Goal: Task Accomplishment & Management: Manage account settings

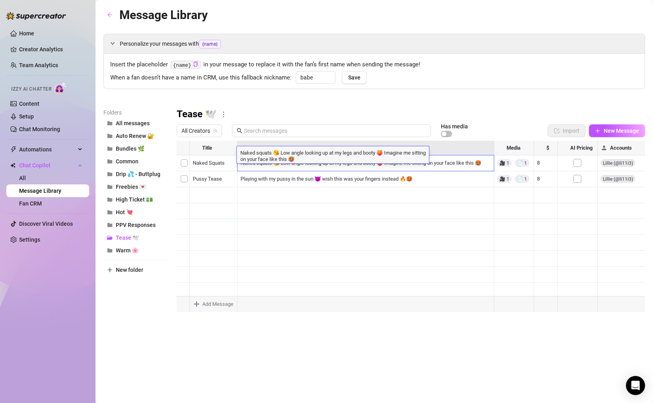
click at [328, 96] on div "Personalize your messages with {name} Insert the placeholder {name} in your mes…" at bounding box center [373, 176] width 541 height 284
click at [31, 35] on link "Home" at bounding box center [26, 33] width 15 height 6
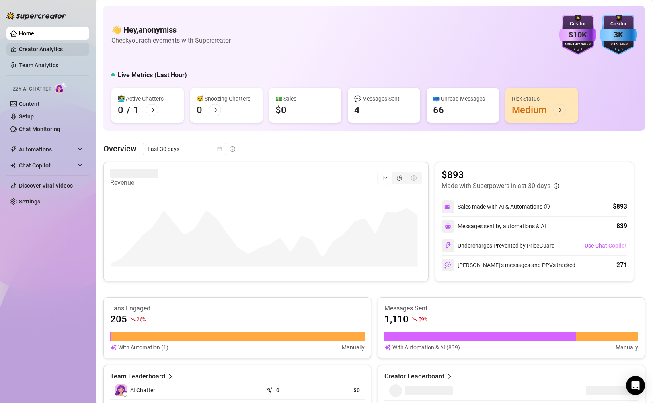
click at [31, 51] on link "Creator Analytics" at bounding box center [51, 49] width 64 height 13
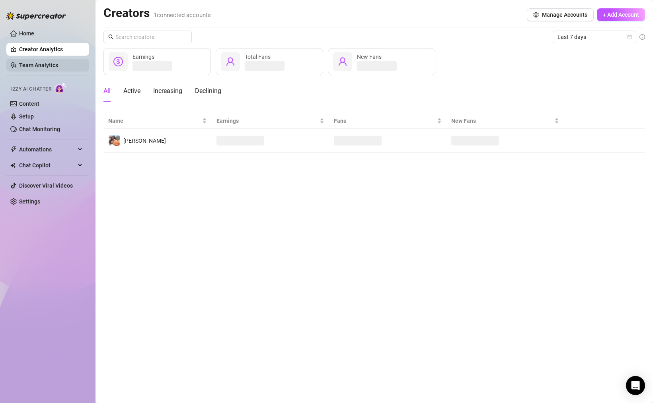
click at [52, 65] on link "Team Analytics" at bounding box center [38, 65] width 39 height 6
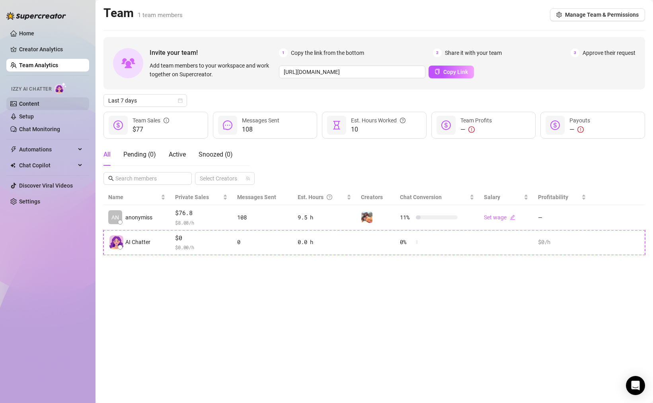
click at [39, 101] on link "Content" at bounding box center [29, 104] width 20 height 6
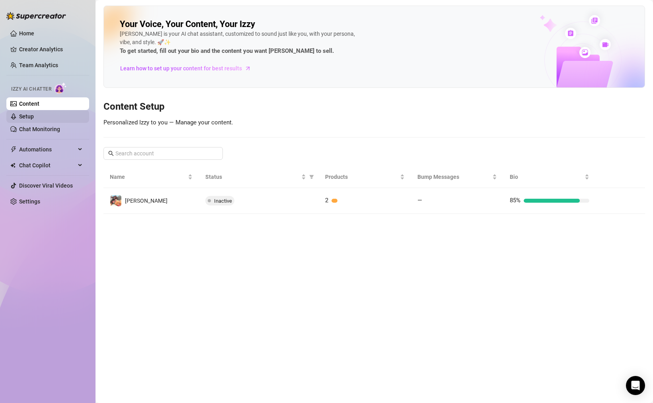
click at [34, 117] on link "Setup" at bounding box center [26, 116] width 15 height 6
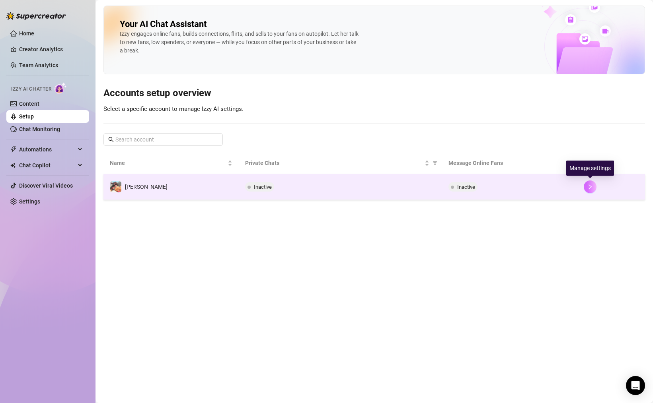
click at [515, 189] on icon "right" at bounding box center [590, 187] width 6 height 6
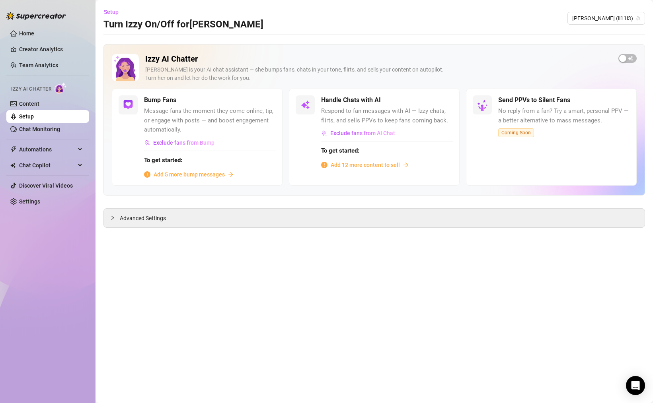
click at [515, 42] on main "Setup Turn Izzy On/Off for Lillie Lillie (li11i3) Izzy AI Chatter Izzy is your …" at bounding box center [373, 201] width 557 height 403
click at [123, 215] on span "Advanced Settings" at bounding box center [143, 218] width 46 height 9
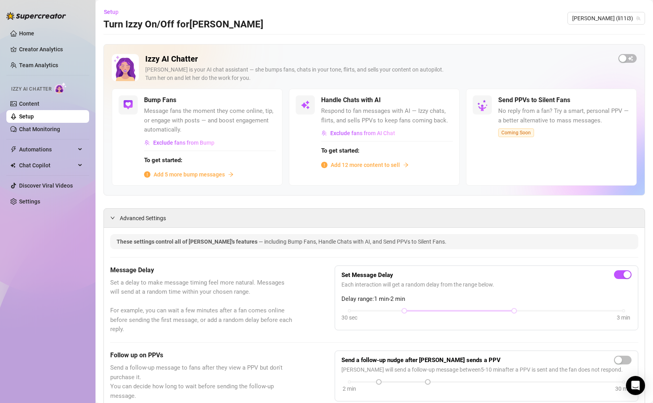
click at [195, 173] on span "Add 5 more bump messages" at bounding box center [189, 174] width 71 height 9
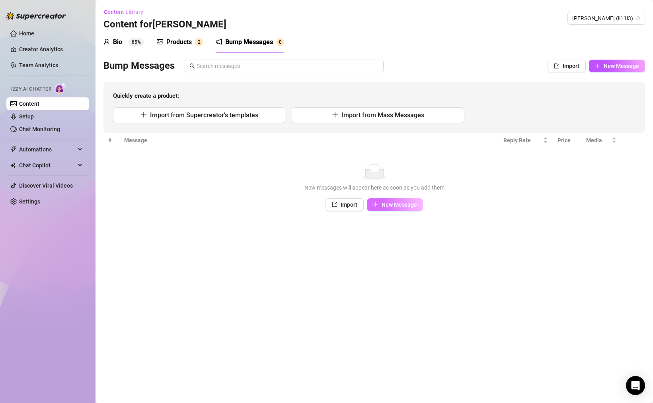
click at [410, 204] on span "New Message" at bounding box center [399, 205] width 35 height 6
type textarea "Type your message here..."
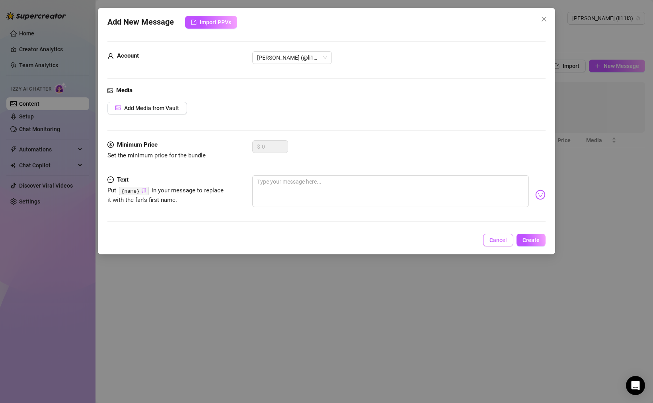
click at [489, 237] on button "Cancel" at bounding box center [498, 240] width 30 height 13
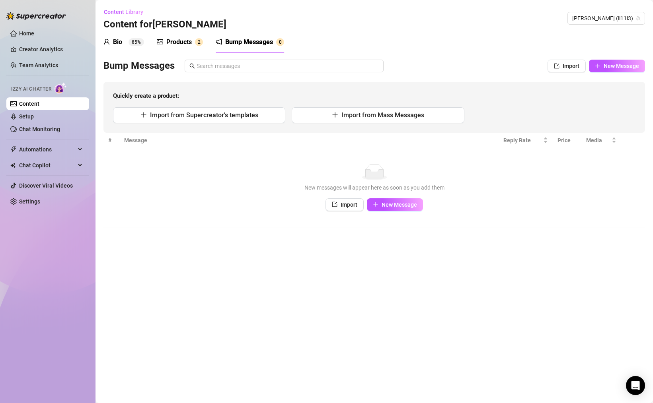
click at [31, 104] on link "Content" at bounding box center [29, 104] width 20 height 6
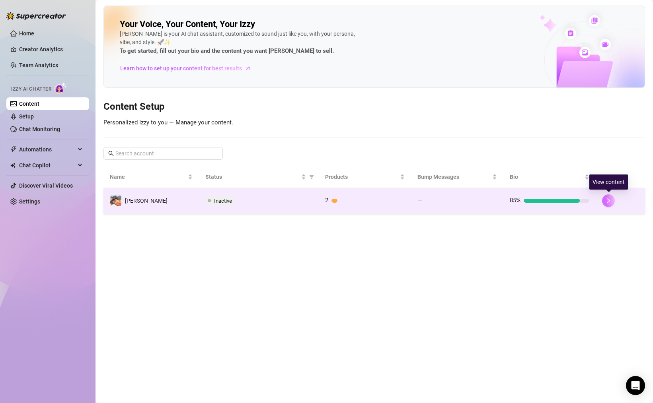
click at [515, 201] on icon "right" at bounding box center [609, 201] width 6 height 6
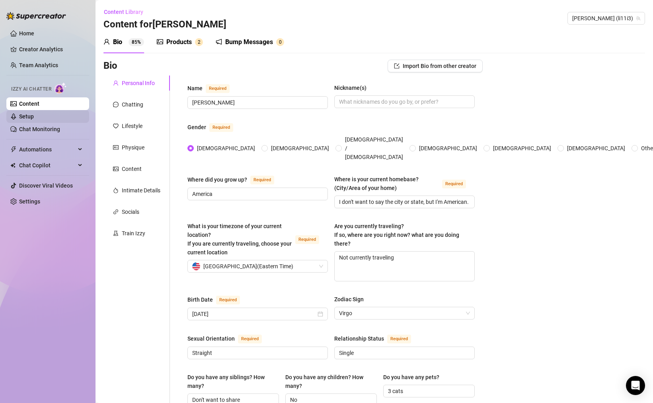
click at [34, 114] on link "Setup" at bounding box center [26, 116] width 15 height 6
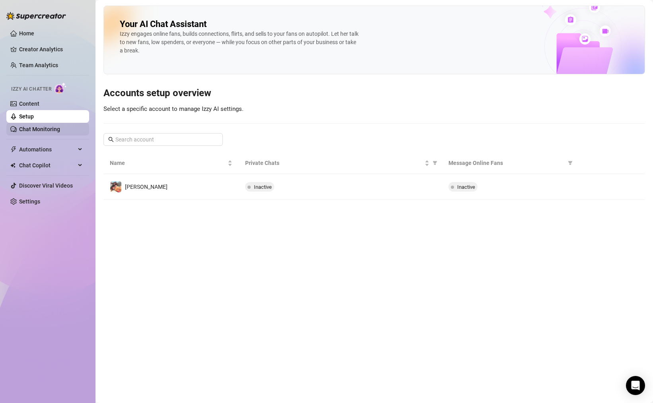
click at [60, 126] on link "Chat Monitoring" at bounding box center [39, 129] width 41 height 6
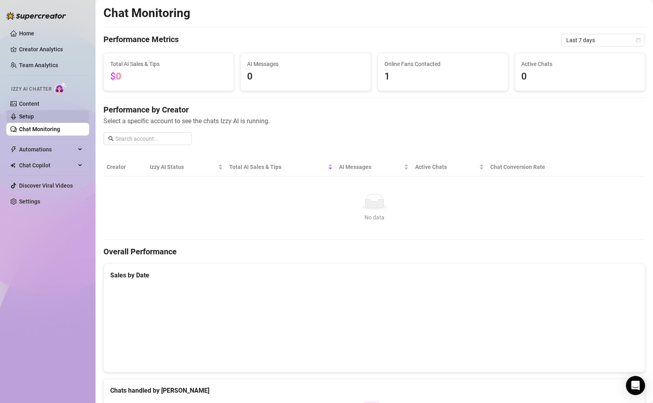
click at [34, 116] on link "Setup" at bounding box center [26, 116] width 15 height 6
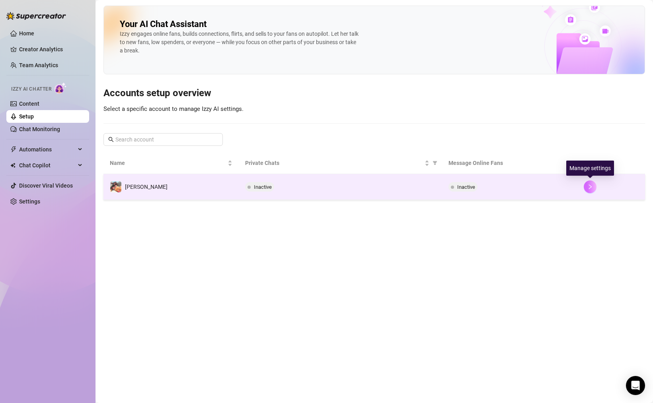
click at [515, 187] on icon "right" at bounding box center [590, 187] width 6 height 6
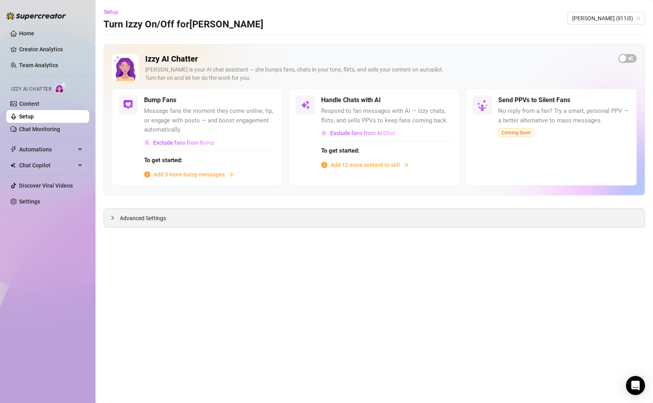
click at [138, 218] on span "Advanced Settings" at bounding box center [143, 218] width 46 height 9
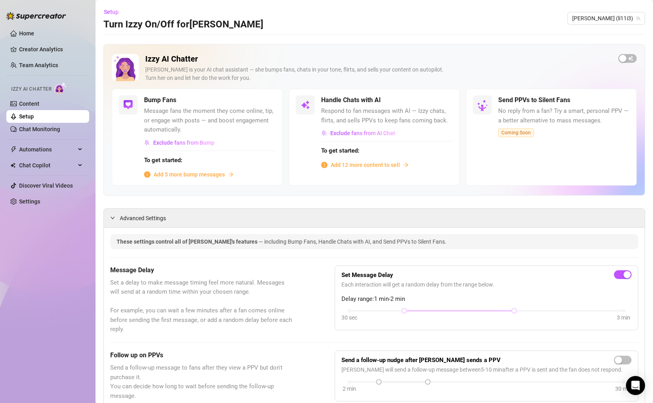
click at [354, 168] on span "Add 12 more content to sell" at bounding box center [365, 165] width 69 height 9
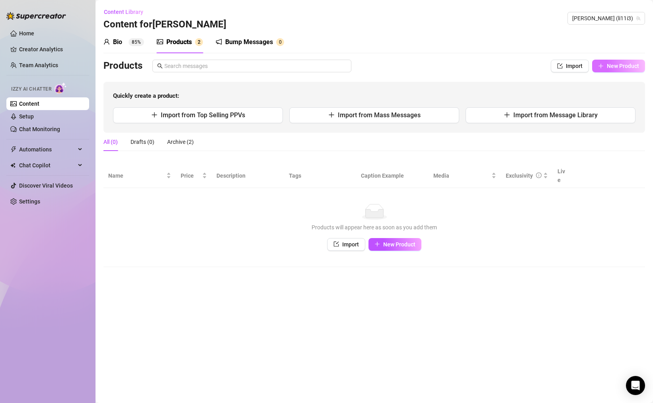
click at [515, 64] on span "New Product" at bounding box center [623, 66] width 32 height 6
type textarea "Type your message here..."
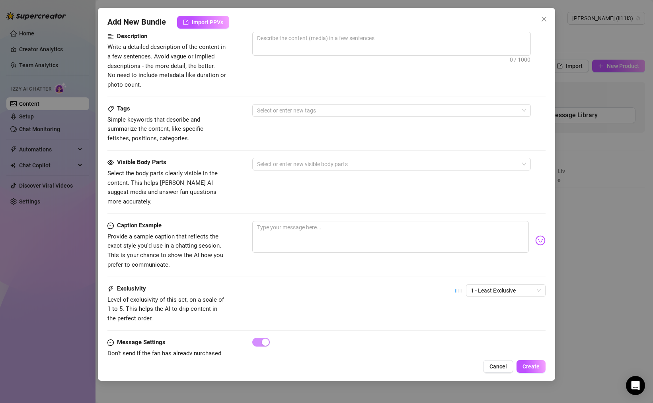
scroll to position [231, 0]
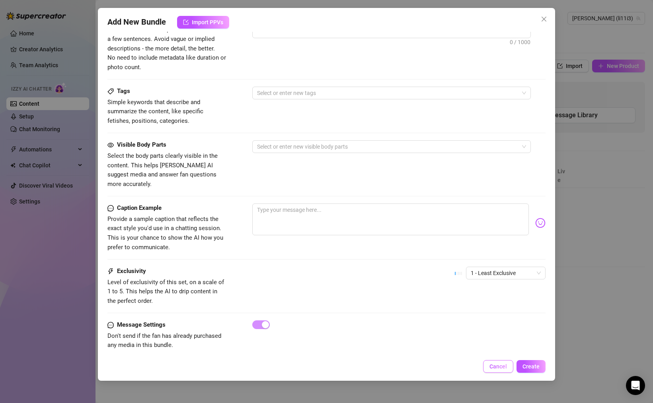
click at [500, 333] on span "Cancel" at bounding box center [498, 367] width 18 height 6
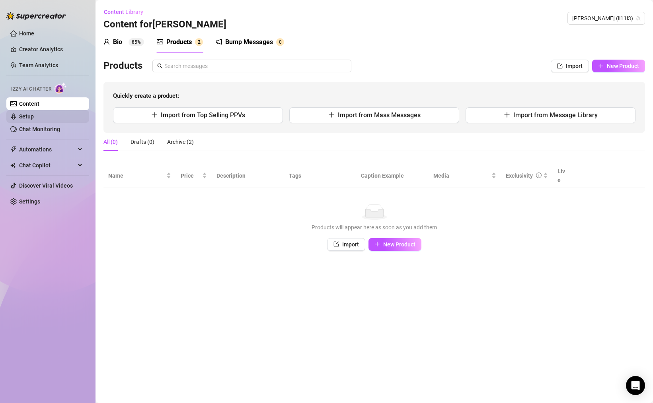
click at [34, 118] on link "Setup" at bounding box center [26, 116] width 15 height 6
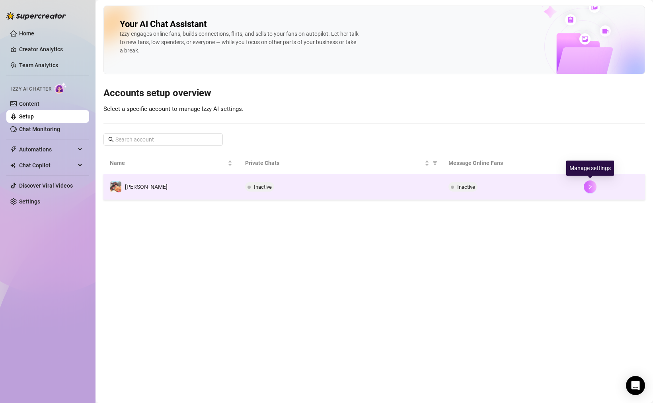
click at [515, 188] on icon "right" at bounding box center [590, 187] width 6 height 6
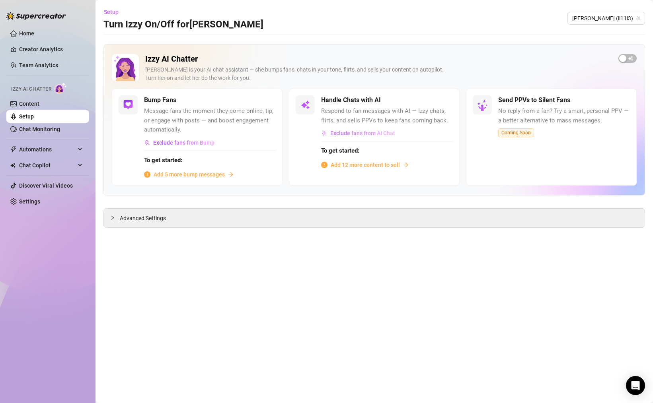
click at [377, 133] on span "Exclude fans from AI Chat" at bounding box center [362, 133] width 65 height 6
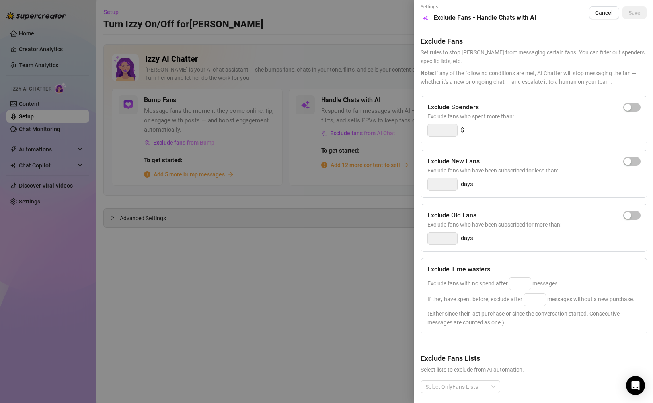
scroll to position [21, 0]
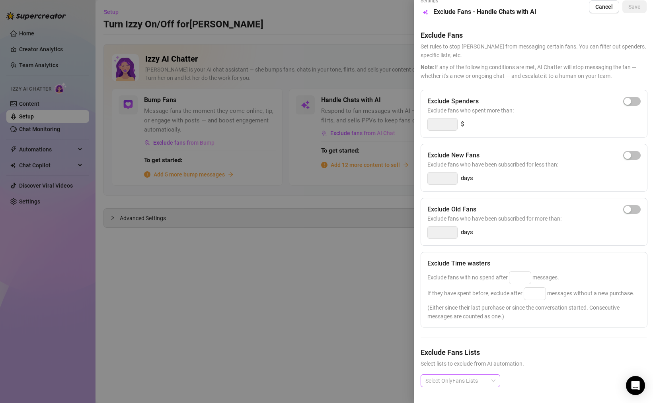
click at [465, 333] on div at bounding box center [456, 381] width 68 height 11
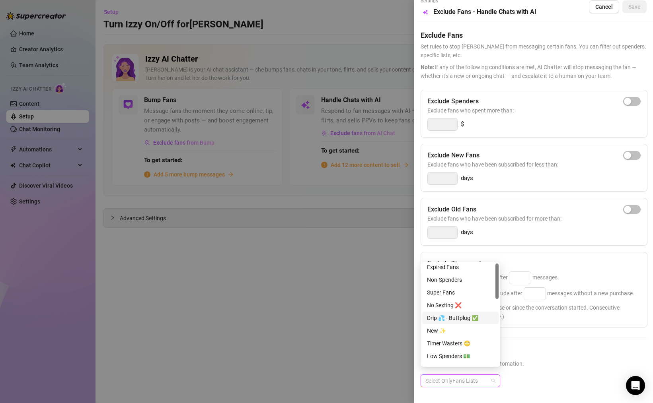
scroll to position [0, 0]
click at [515, 333] on span "Select lists to exclude from AI automation." at bounding box center [534, 364] width 226 height 9
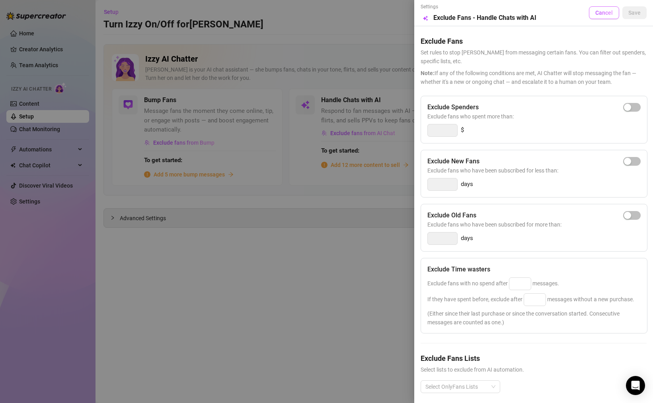
click at [515, 15] on span "Cancel" at bounding box center [604, 13] width 18 height 6
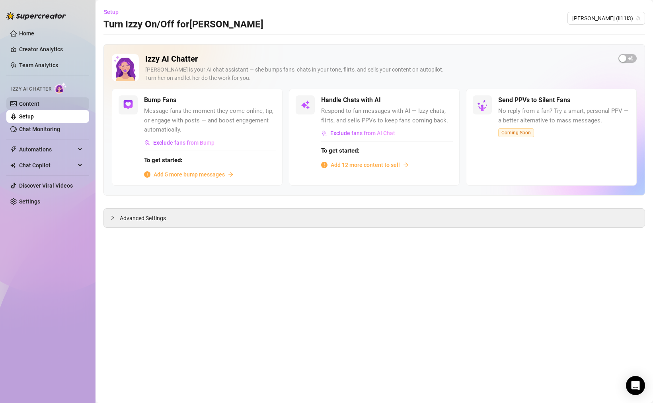
click at [39, 104] on link "Content" at bounding box center [29, 104] width 20 height 6
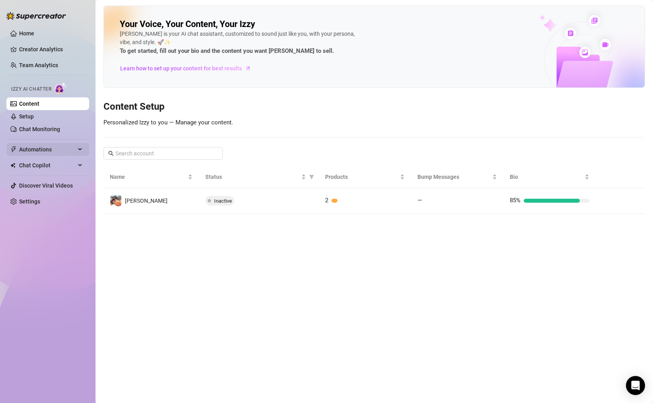
click at [47, 149] on span "Automations" at bounding box center [47, 149] width 56 height 13
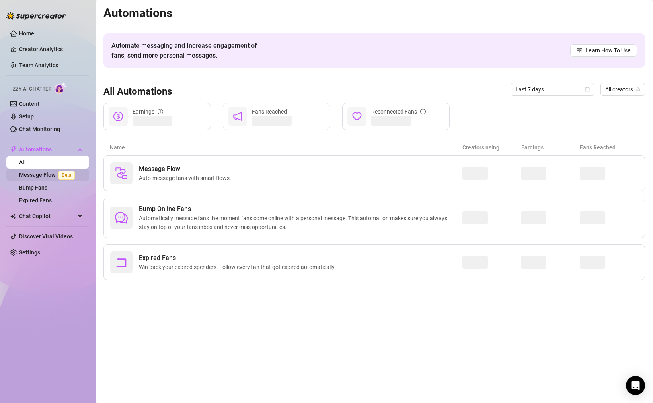
click at [43, 177] on link "Message Flow Beta" at bounding box center [48, 175] width 59 height 6
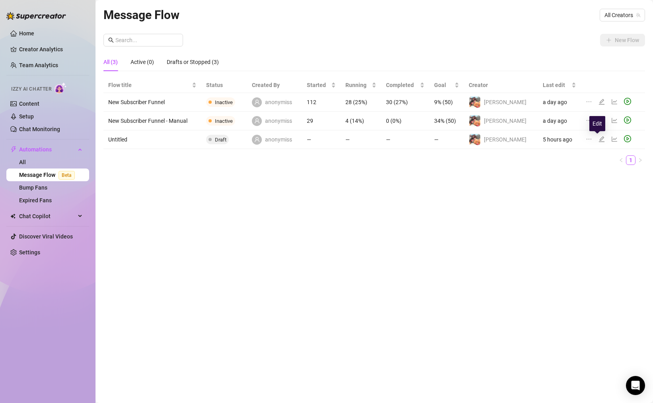
click at [515, 138] on icon "edit" at bounding box center [602, 139] width 6 height 6
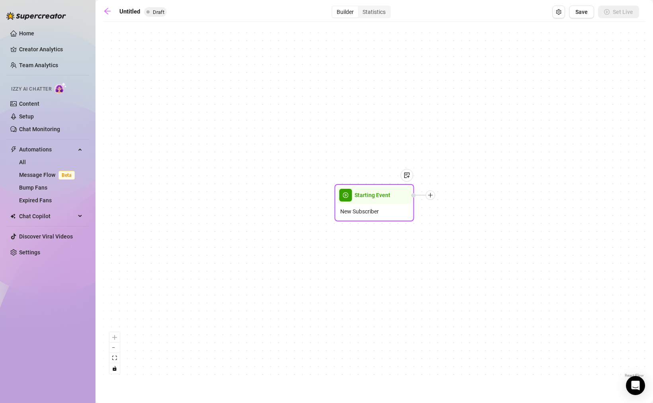
click at [375, 215] on span "New Subscriber" at bounding box center [359, 211] width 39 height 9
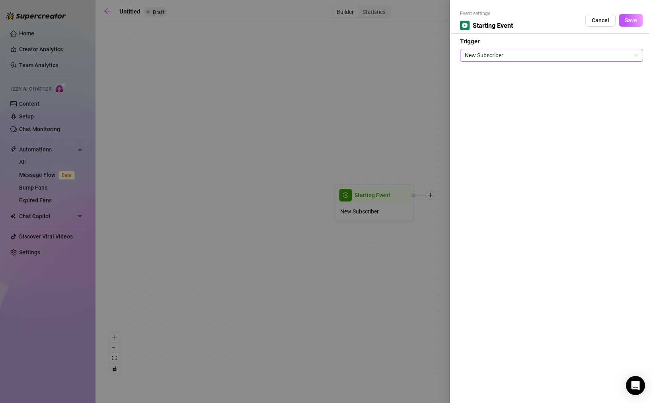
click at [492, 55] on span "New Subscriber" at bounding box center [551, 55] width 173 height 12
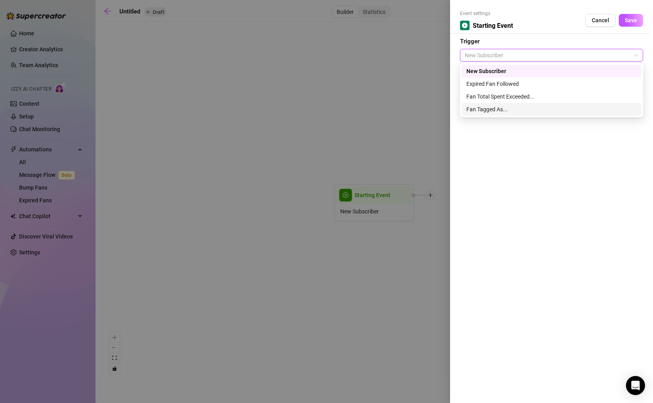
click at [498, 109] on div "Fan Tagged As..." at bounding box center [551, 109] width 170 height 9
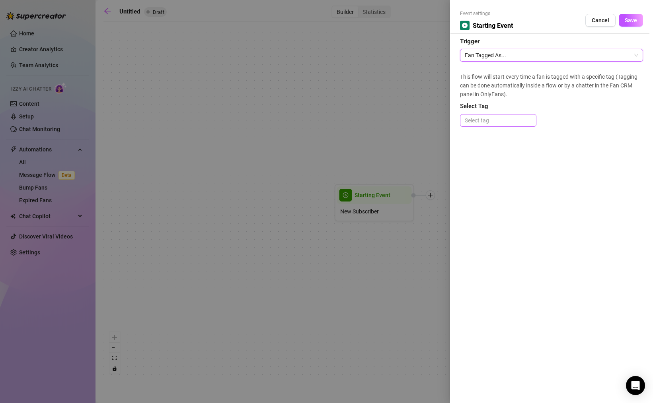
click at [510, 118] on div at bounding box center [497, 120] width 73 height 11
click at [515, 182] on div "Event settings Starting Event Cancel Save Trigger Fan Tagged As... This flow wi…" at bounding box center [551, 201] width 203 height 403
click at [504, 51] on span "Fan Tagged As..." at bounding box center [551, 55] width 173 height 12
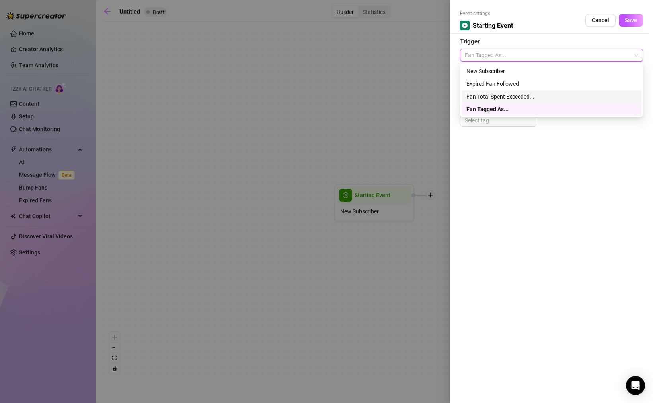
click at [506, 95] on div "Fan Total Spent Exceeded..." at bounding box center [551, 96] width 170 height 9
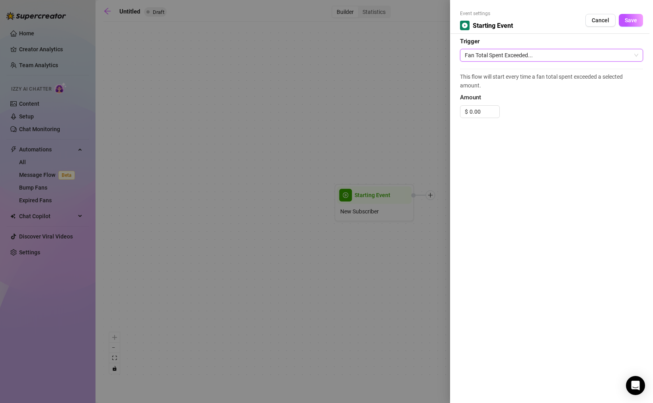
click at [496, 50] on span "Fan Total Spent Exceeded..." at bounding box center [551, 55] width 173 height 12
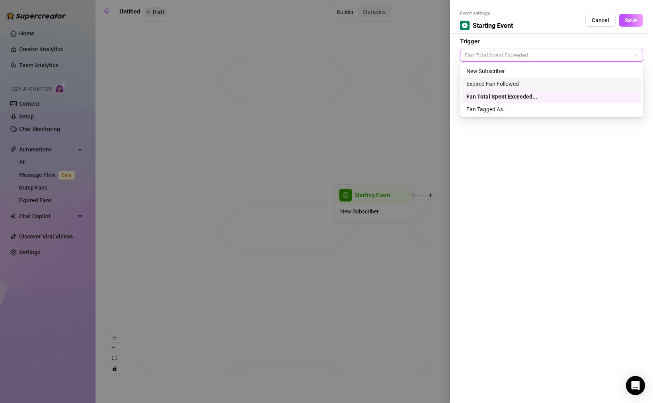
click at [499, 84] on div "Expired Fan Followed" at bounding box center [551, 84] width 170 height 9
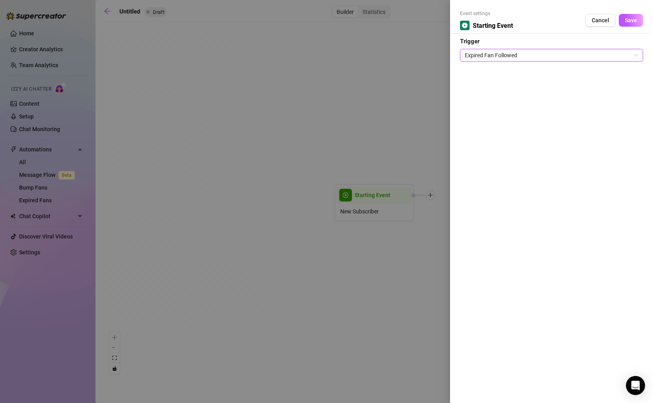
click at [497, 59] on span "Expired Fan Followed" at bounding box center [551, 55] width 173 height 12
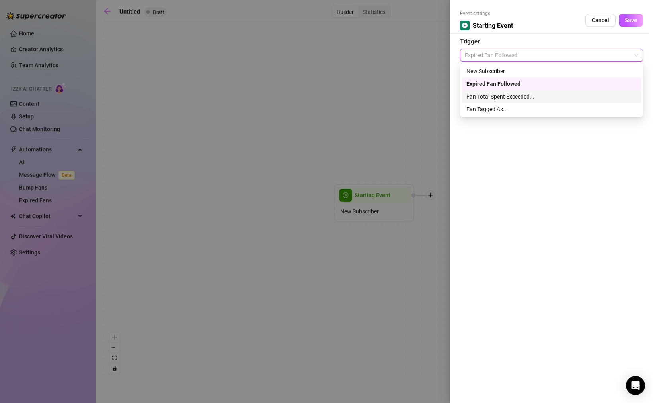
click at [496, 94] on div "Fan Total Spent Exceeded..." at bounding box center [551, 96] width 170 height 9
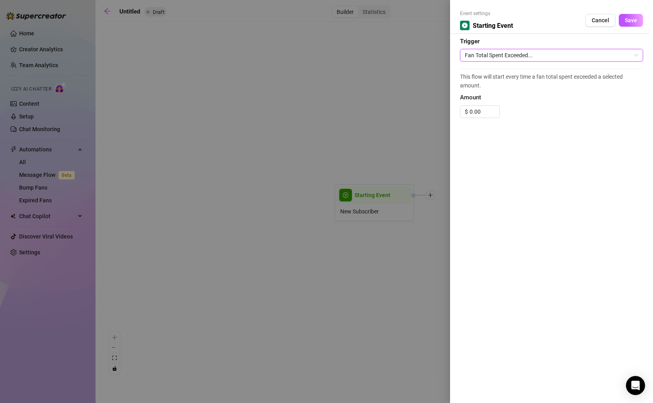
click at [504, 56] on span "Fan Total Spent Exceeded..." at bounding box center [551, 55] width 173 height 12
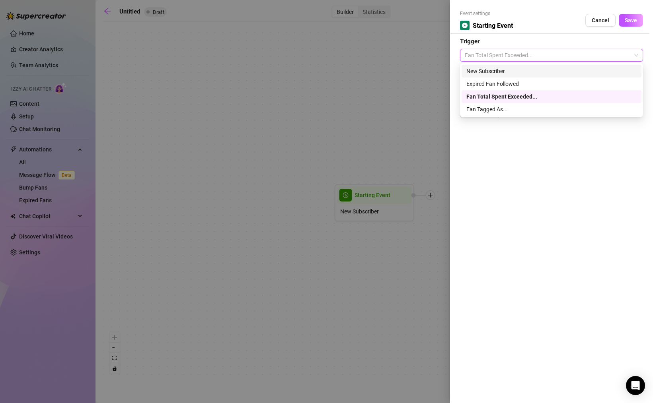
click at [515, 33] on div "Event settings Starting Event Cancel Save" at bounding box center [551, 22] width 183 height 24
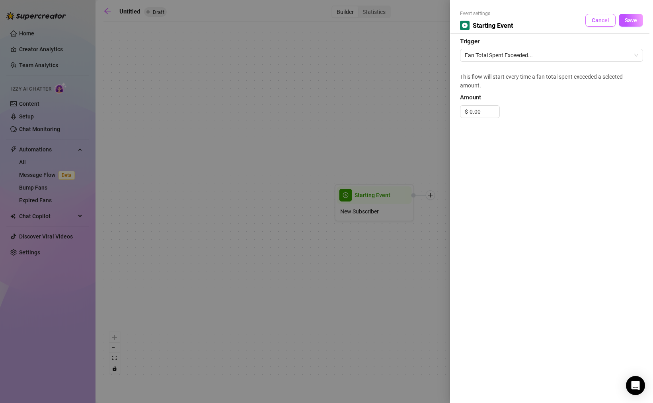
click at [515, 19] on span "Cancel" at bounding box center [601, 20] width 18 height 6
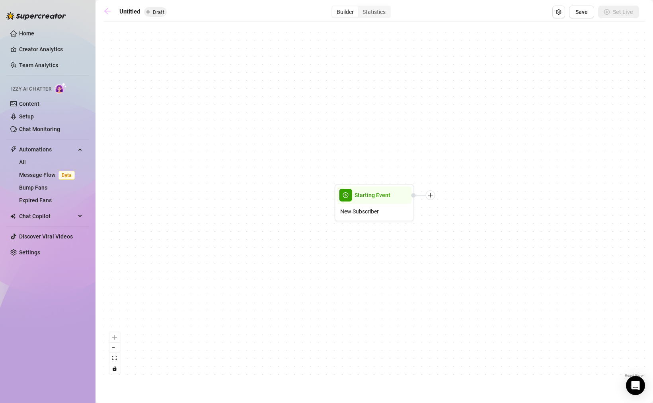
click at [107, 9] on icon "arrow-left" at bounding box center [107, 11] width 8 height 8
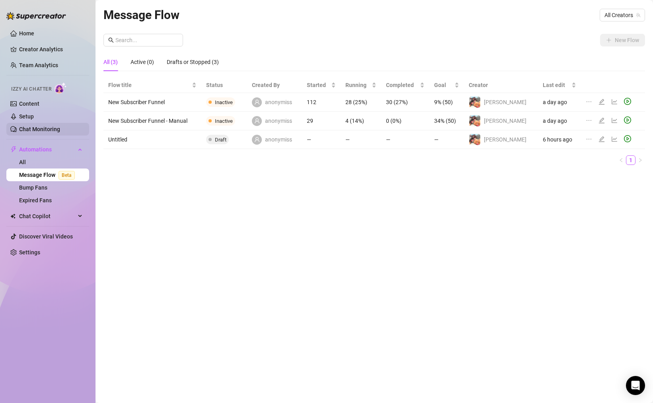
click at [43, 132] on link "Chat Monitoring" at bounding box center [39, 129] width 41 height 6
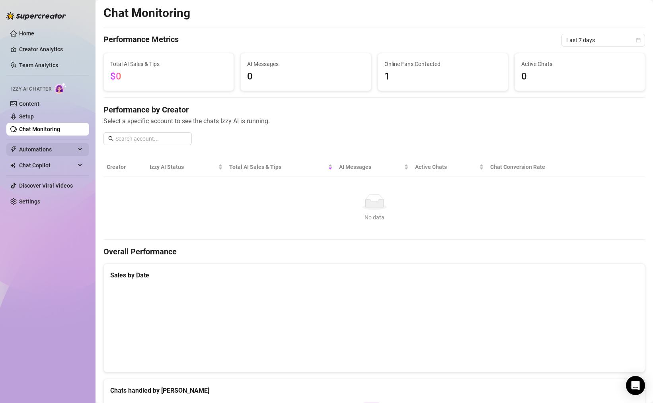
click at [61, 154] on span "Automations" at bounding box center [47, 149] width 56 height 13
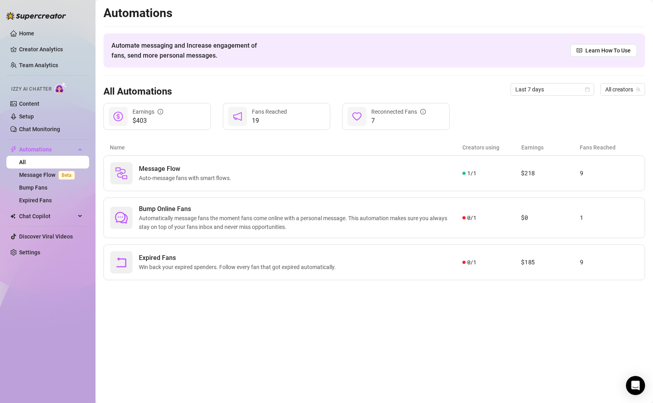
click at [55, 209] on ul "Home Creator Analytics Team Analytics Izzy AI Chatter Content Setup Chat Monito…" at bounding box center [47, 143] width 83 height 238
click at [53, 214] on span "Chat Copilot" at bounding box center [47, 216] width 56 height 13
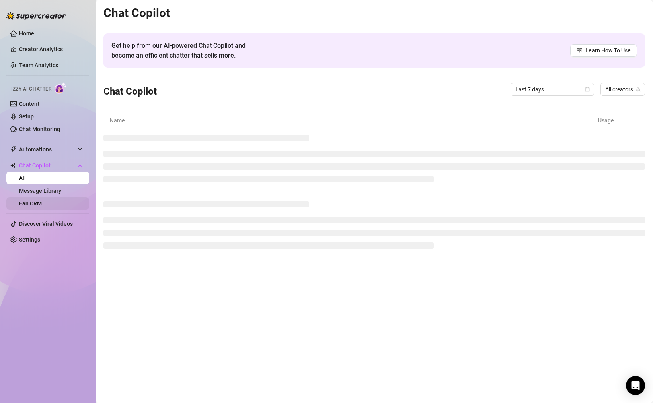
click at [42, 201] on link "Fan CRM" at bounding box center [30, 204] width 23 height 6
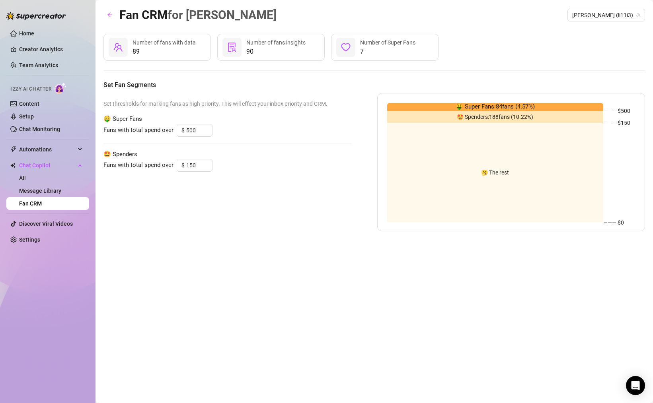
click at [234, 47] on icon "solution" at bounding box center [232, 48] width 10 height 10
click at [319, 197] on div "Set thresholds for marking fans as high priority. This will effect your inbox p…" at bounding box center [227, 162] width 248 height 138
click at [147, 227] on div "Set thresholds for marking fans as high priority. This will effect your inbox p…" at bounding box center [227, 162] width 248 height 138
click at [42, 194] on link "Message Library" at bounding box center [40, 191] width 42 height 6
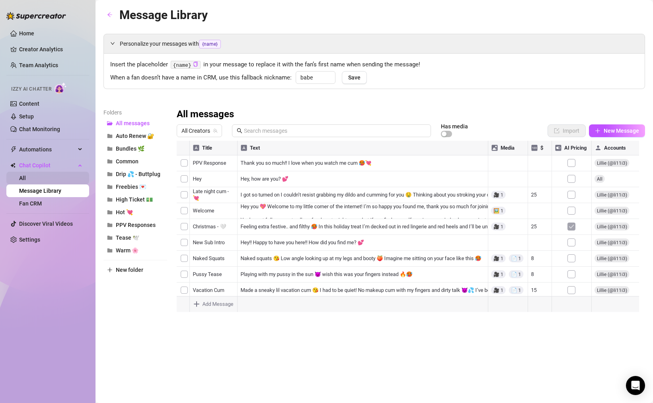
click at [26, 177] on link "All" at bounding box center [22, 178] width 7 height 6
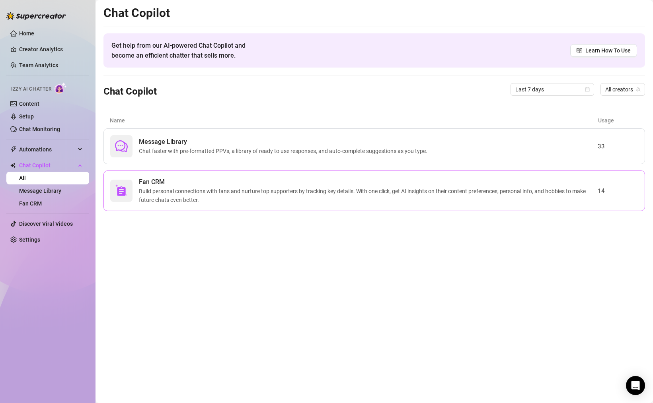
click at [165, 183] on span "Fan CRM" at bounding box center [368, 182] width 459 height 10
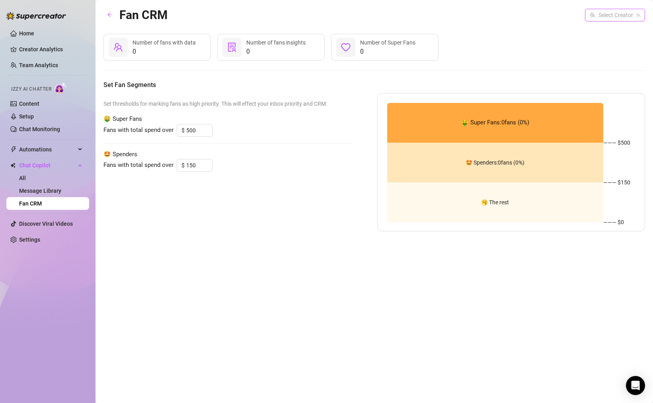
click at [611, 12] on input "search" at bounding box center [611, 15] width 43 height 12
click at [606, 29] on span "[PERSON_NAME]" at bounding box center [625, 31] width 43 height 9
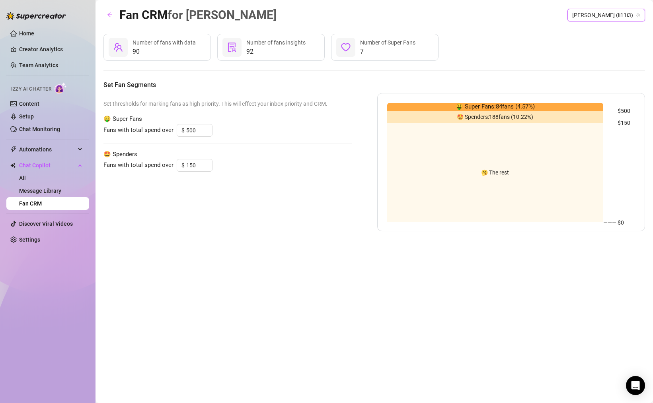
click at [516, 57] on div "90 Number of fans with data 92 Number of fans insights 7 Number of Super Fans" at bounding box center [373, 47] width 541 height 27
click at [64, 150] on span "Automations" at bounding box center [47, 149] width 56 height 13
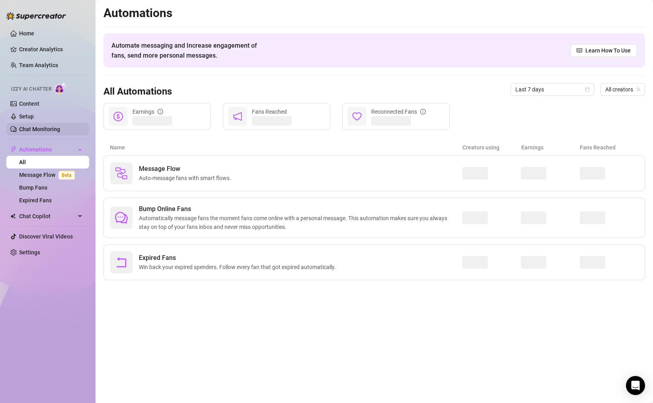
click at [49, 126] on link "Chat Monitoring" at bounding box center [39, 129] width 41 height 6
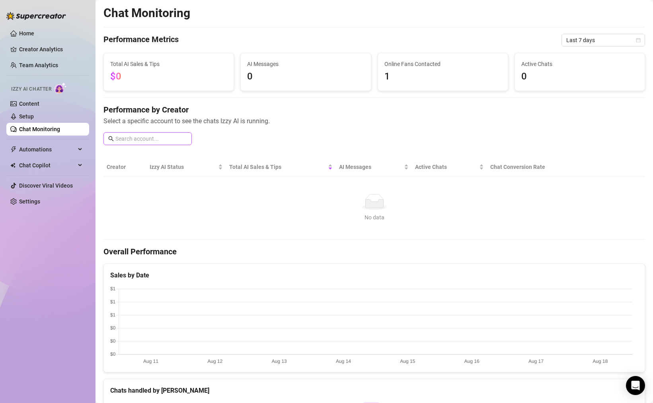
click at [159, 136] on input "text" at bounding box center [151, 138] width 72 height 9
click at [327, 138] on div "Performance by Creator Select a specific account to see the chats Izzy AI is ru…" at bounding box center [373, 127] width 541 height 47
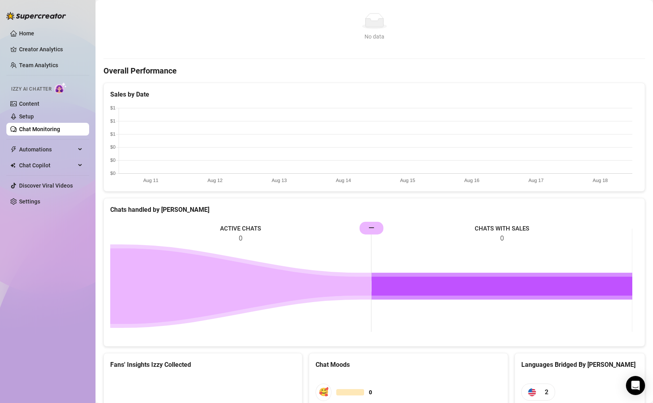
scroll to position [312, 0]
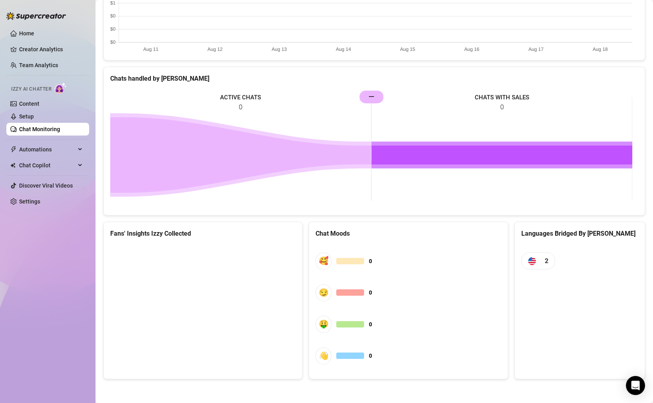
click at [181, 289] on canvas at bounding box center [201, 304] width 183 height 119
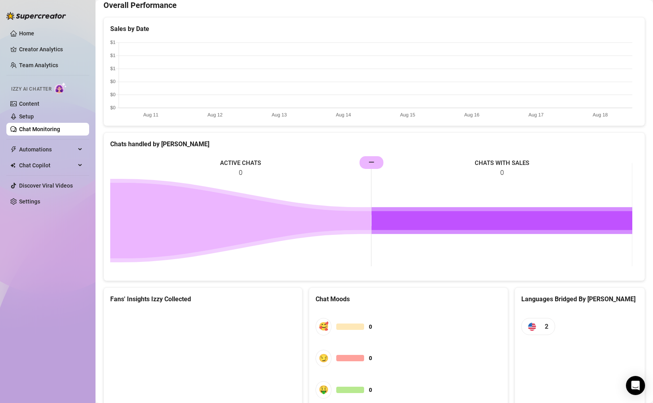
scroll to position [0, 0]
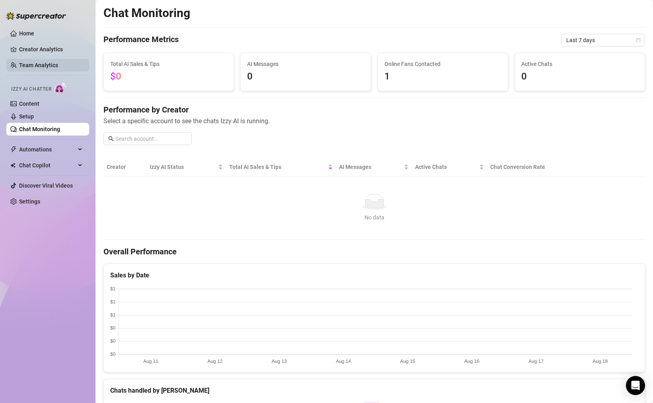
click at [40, 62] on link "Team Analytics" at bounding box center [38, 65] width 39 height 6
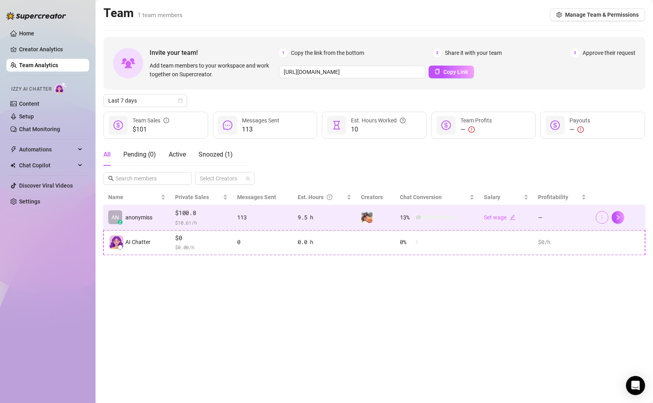
click at [600, 216] on icon "more" at bounding box center [602, 218] width 6 height 6
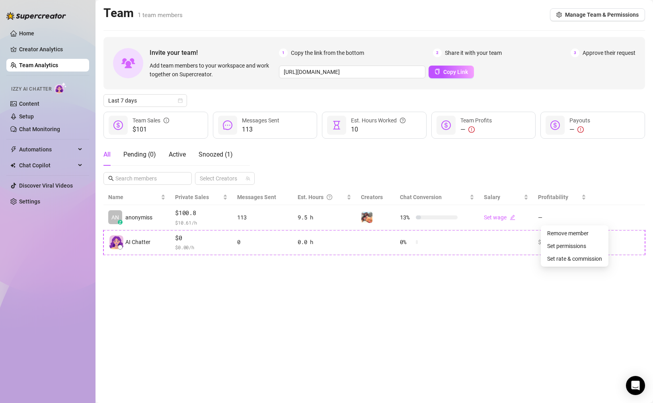
click at [617, 183] on div "All Pending ( 0 ) Active Snoozed ( 1 ) Select Creators" at bounding box center [373, 164] width 541 height 41
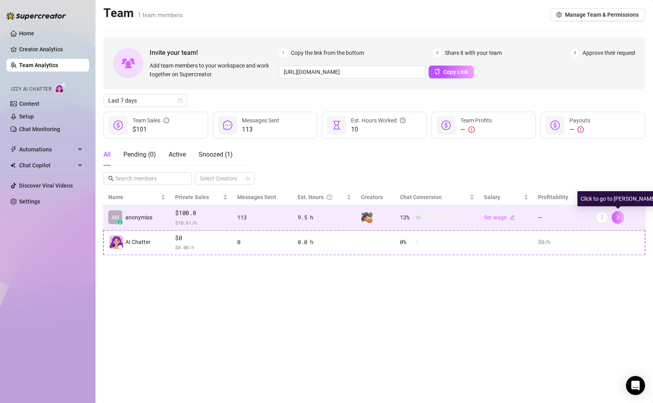
click at [617, 215] on icon "right" at bounding box center [618, 218] width 6 height 6
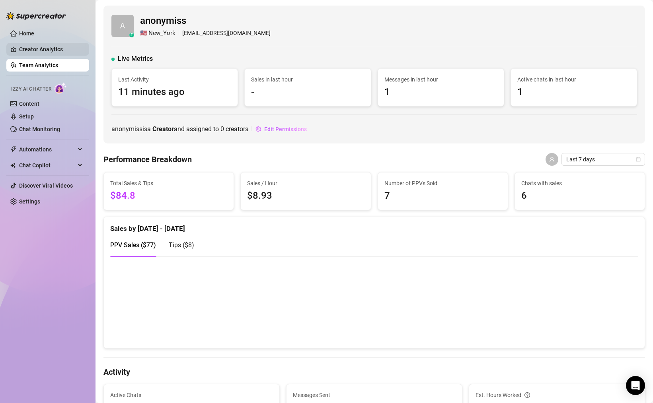
click at [52, 46] on link "Creator Analytics" at bounding box center [51, 49] width 64 height 13
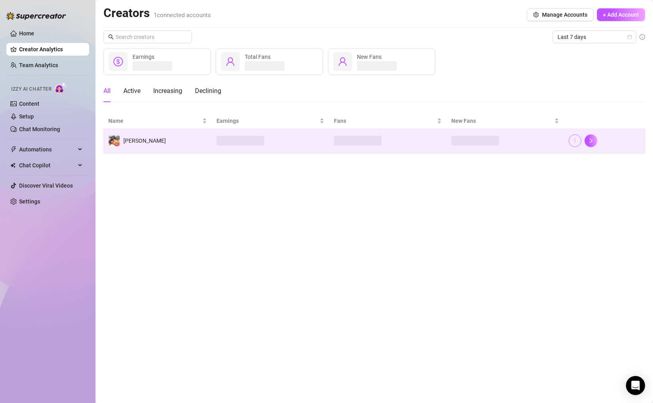
click at [578, 142] on button "button" at bounding box center [575, 140] width 13 height 13
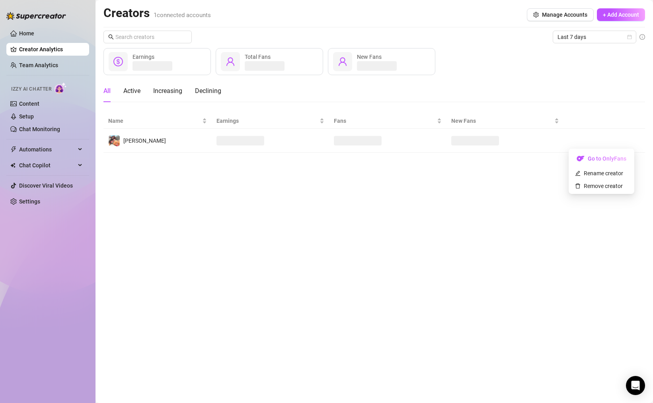
click at [507, 232] on main "Creators 1 connected accounts Manage Accounts + Add Account Last 7 days Earning…" at bounding box center [373, 201] width 557 height 403
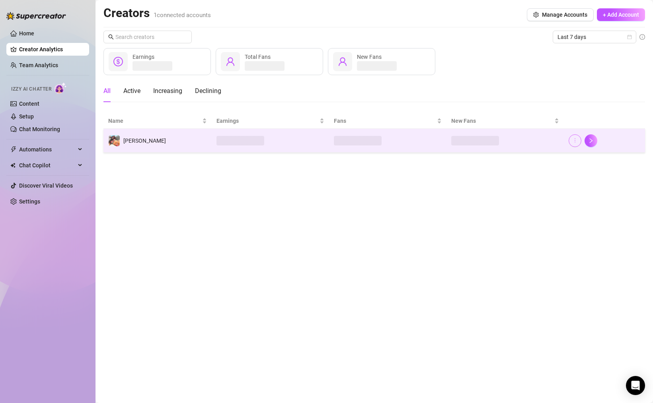
click at [572, 140] on icon "more" at bounding box center [575, 141] width 6 height 6
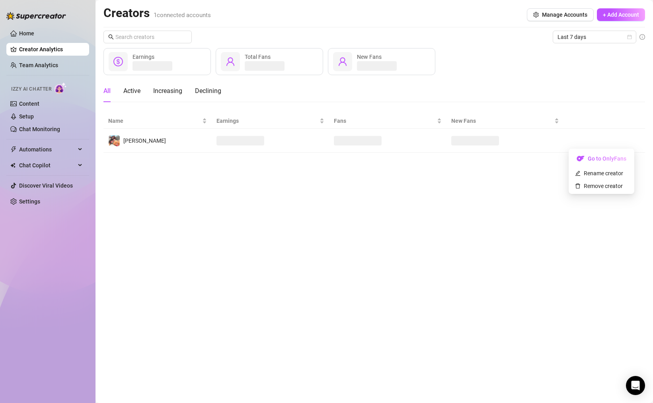
click at [522, 213] on main "Creators 1 connected accounts Manage Accounts + Add Account Last 7 days Earning…" at bounding box center [373, 201] width 557 height 403
click at [167, 92] on div "Increasing" at bounding box center [167, 91] width 29 height 10
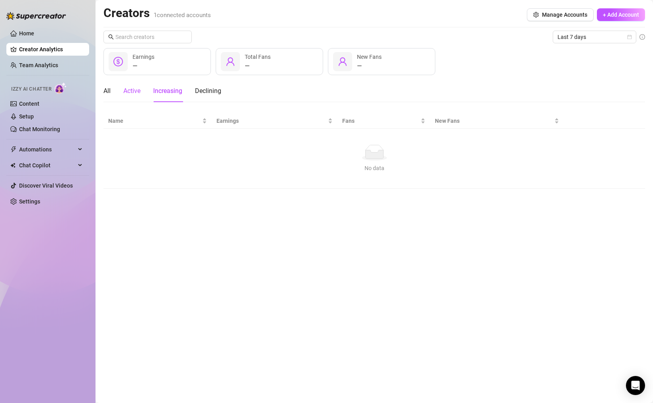
click at [140, 90] on div "Active" at bounding box center [131, 91] width 17 height 10
click at [105, 91] on div "All" at bounding box center [106, 91] width 7 height 10
click at [583, 33] on span "Last 7 days" at bounding box center [594, 37] width 74 height 12
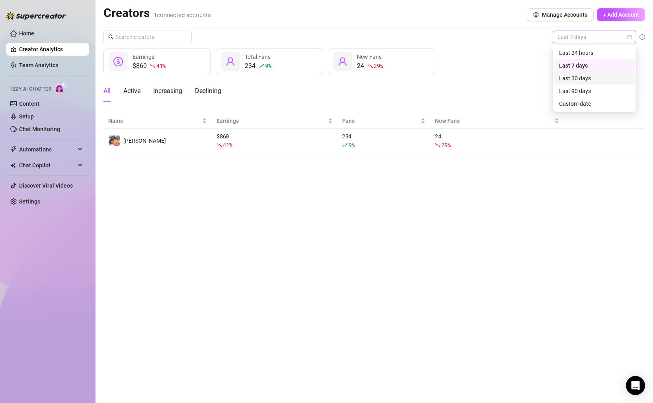
click at [583, 77] on div "Last 30 days" at bounding box center [594, 78] width 71 height 9
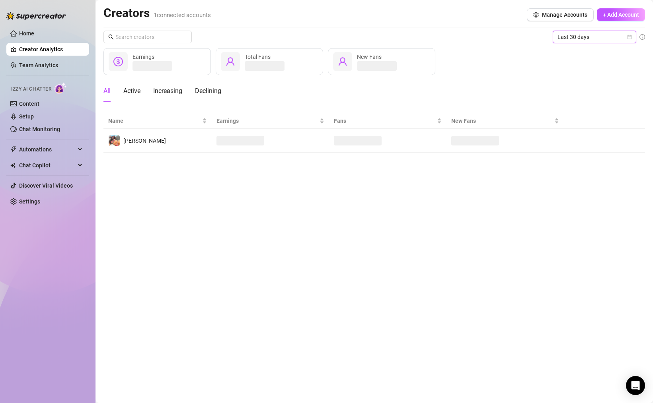
click at [502, 66] on div "Earnings Total Fans New Fans" at bounding box center [373, 61] width 541 height 27
click at [508, 214] on main "Creators 1 connected accounts Manage Accounts + Add Account Last 30 days Earnin…" at bounding box center [373, 201] width 557 height 403
click at [633, 385] on icon "Open Intercom Messenger" at bounding box center [635, 386] width 9 height 10
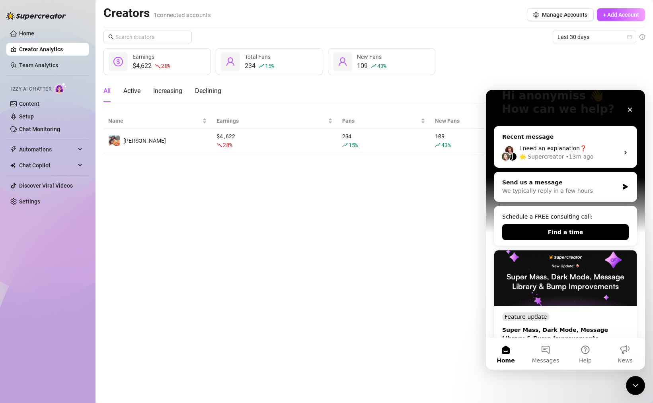
scroll to position [32, 0]
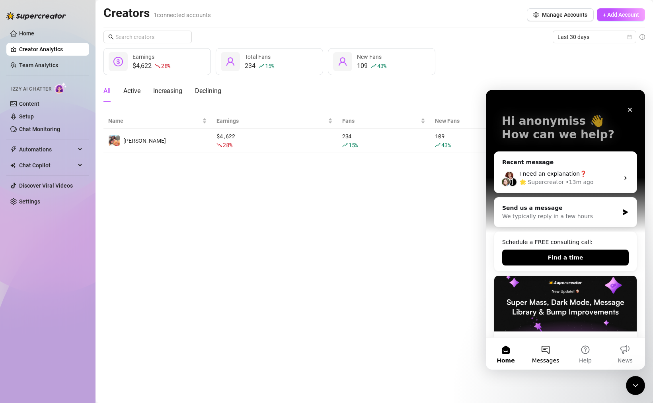
click at [535, 356] on button "Messages" at bounding box center [546, 354] width 40 height 32
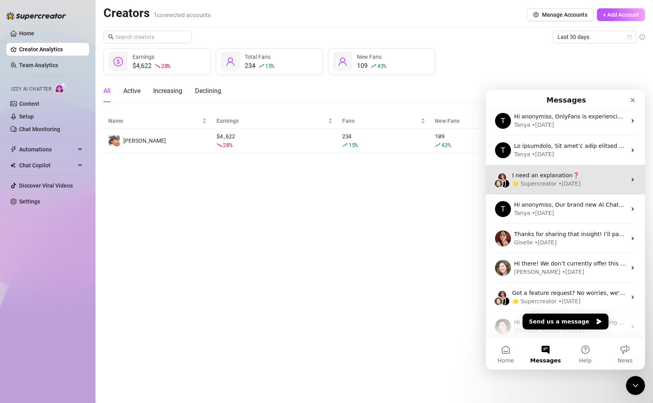
scroll to position [99, 0]
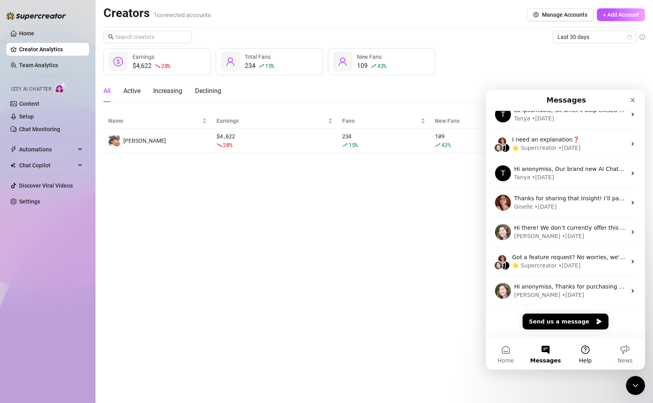
click at [587, 352] on button "Help" at bounding box center [585, 354] width 40 height 32
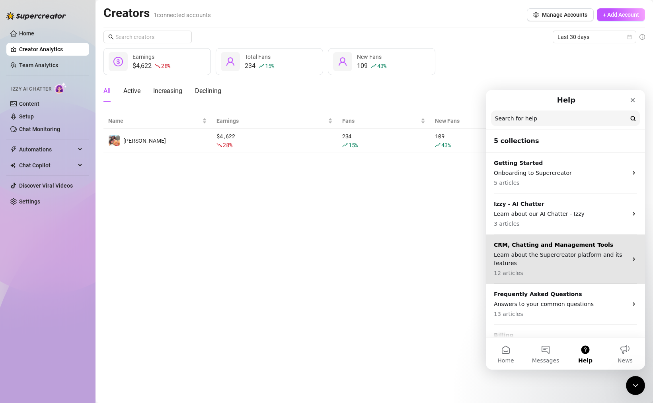
scroll to position [28, 0]
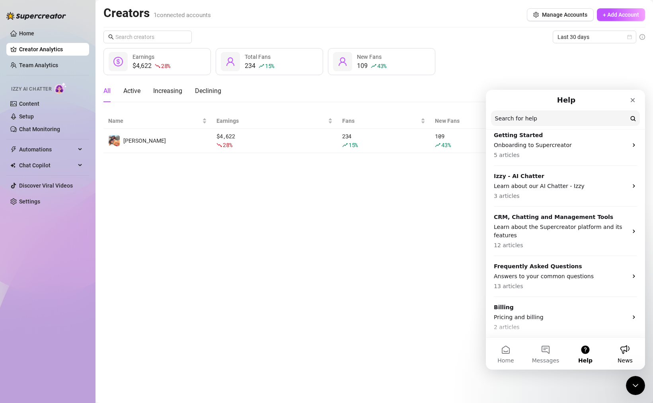
click at [629, 353] on button "News" at bounding box center [625, 354] width 40 height 32
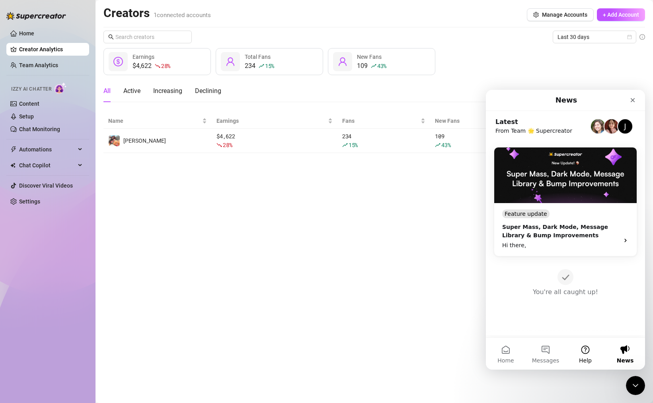
click at [580, 350] on button "Help" at bounding box center [585, 354] width 40 height 32
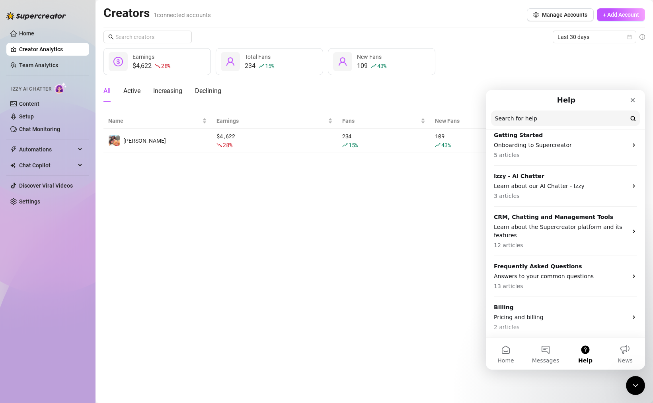
click at [460, 286] on main "Creators 1 connected accounts Manage Accounts + Add Account Last 30 days $4,622…" at bounding box center [373, 201] width 557 height 403
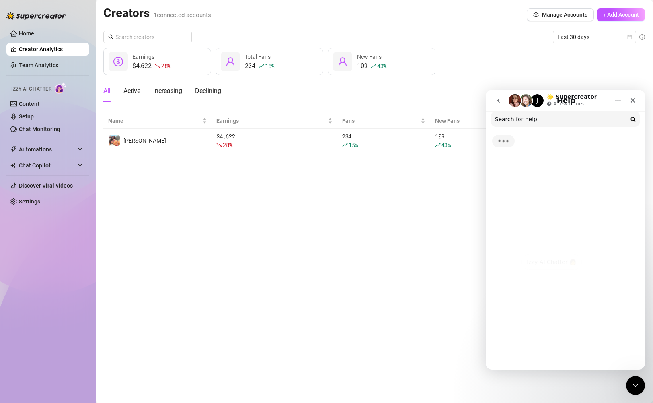
scroll to position [0, 0]
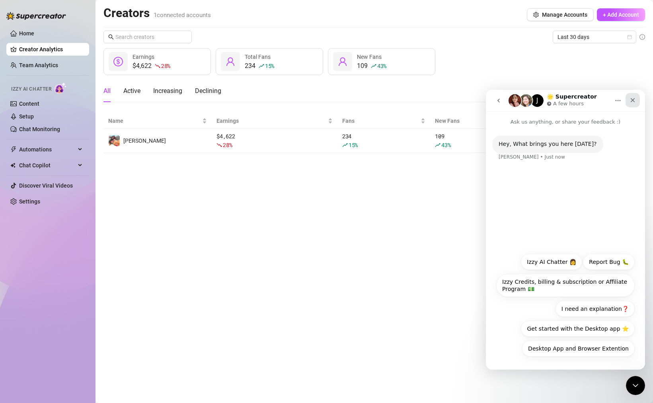
click at [629, 101] on icon "Close" at bounding box center [632, 100] width 6 height 6
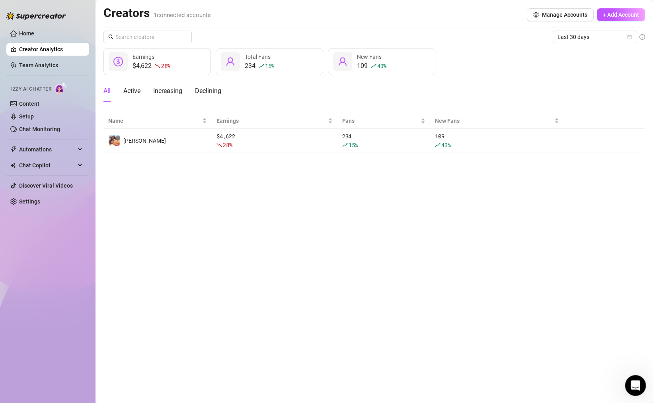
click at [637, 384] on icon "Open Intercom Messenger" at bounding box center [634, 384] width 13 height 13
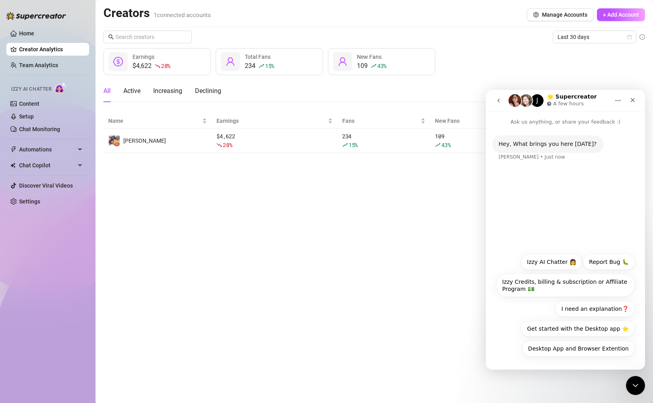
click at [500, 102] on icon "go back" at bounding box center [498, 100] width 6 height 6
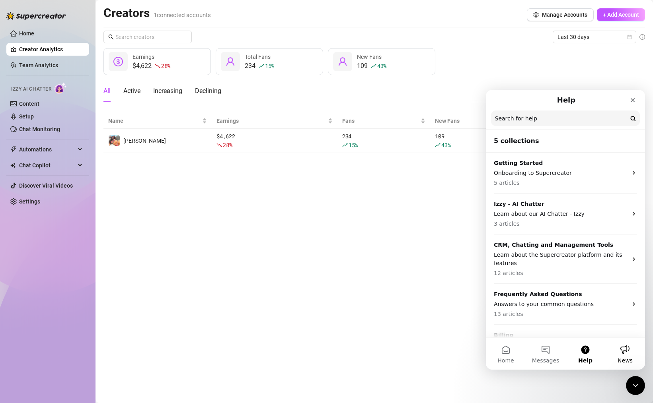
click at [623, 351] on button "News" at bounding box center [625, 354] width 40 height 32
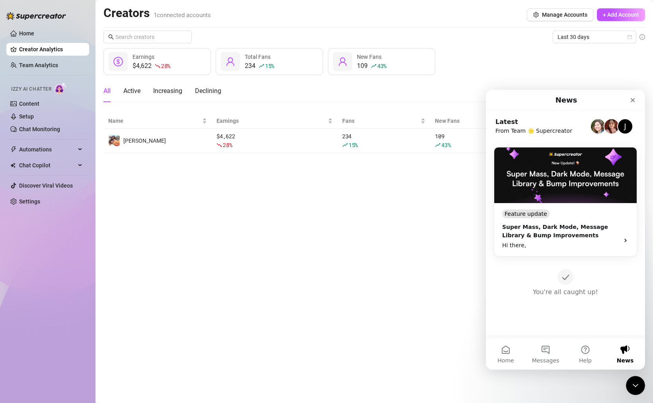
click at [398, 265] on main "Creators 1 connected accounts Manage Accounts + Add Account Last 30 days $4,622…" at bounding box center [373, 201] width 557 height 403
click at [633, 102] on icon "Close" at bounding box center [632, 100] width 6 height 6
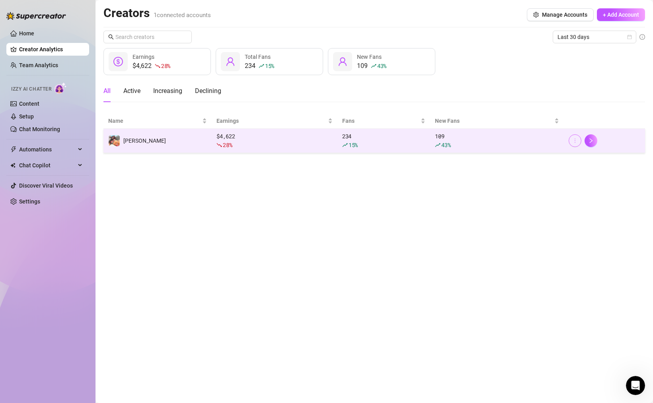
click at [580, 138] on button "button" at bounding box center [575, 140] width 13 height 13
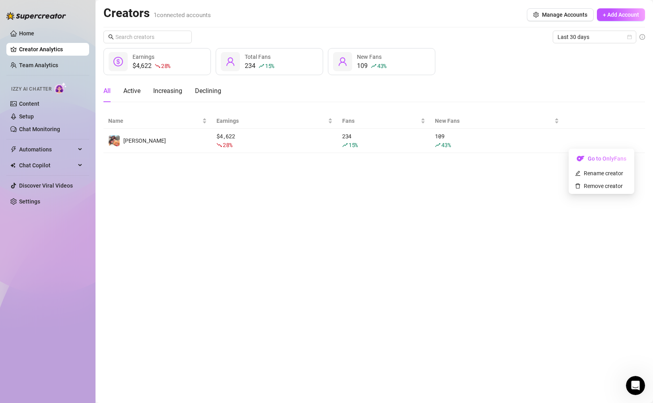
click at [595, 115] on th at bounding box center [604, 121] width 81 height 16
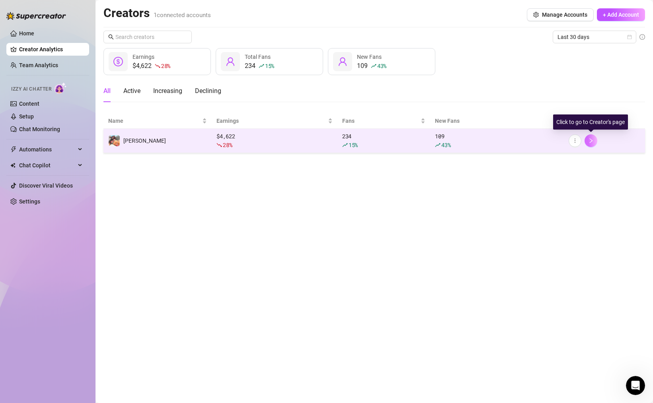
click at [594, 141] on button "button" at bounding box center [590, 140] width 13 height 13
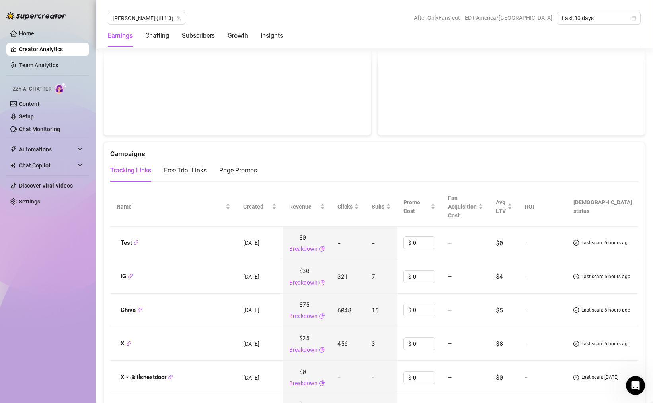
scroll to position [863, 0]
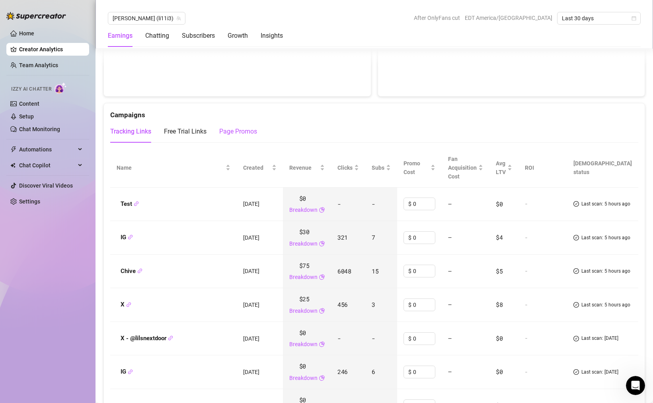
click at [248, 134] on div "Page Promos" at bounding box center [238, 132] width 38 height 10
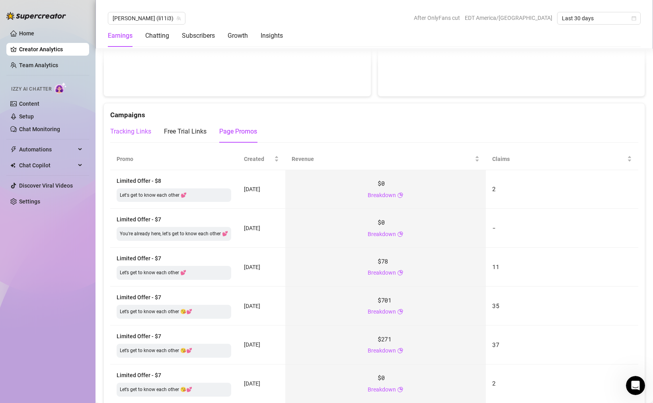
click at [135, 130] on div "Tracking Links" at bounding box center [130, 132] width 41 height 10
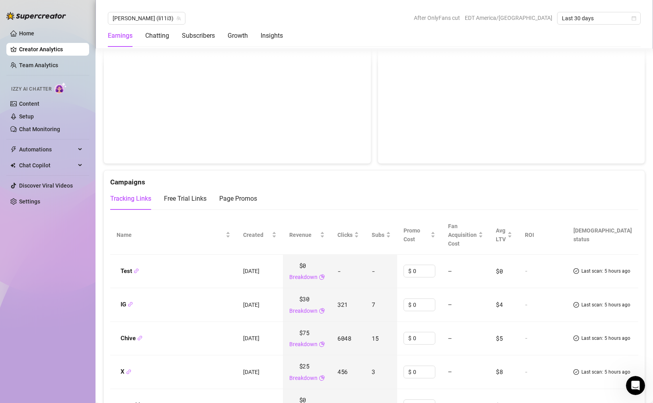
scroll to position [867, 0]
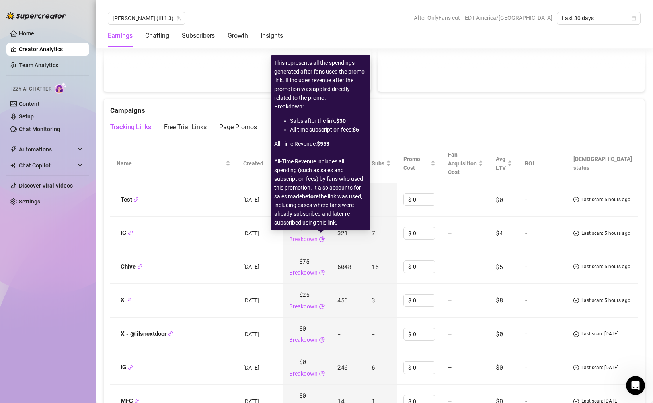
click at [317, 239] on link "Breakdown" at bounding box center [303, 239] width 28 height 9
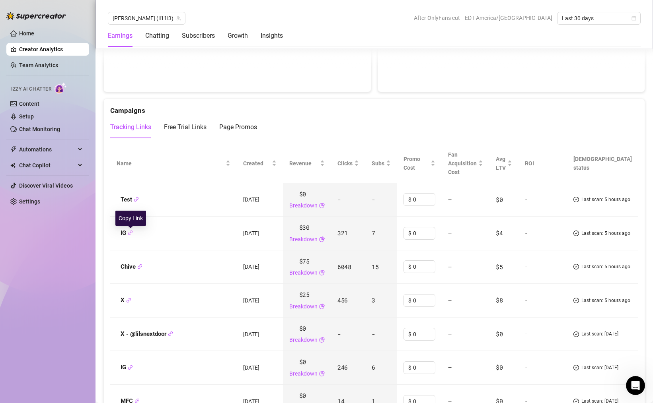
click at [130, 235] on icon "link" at bounding box center [130, 233] width 4 height 4
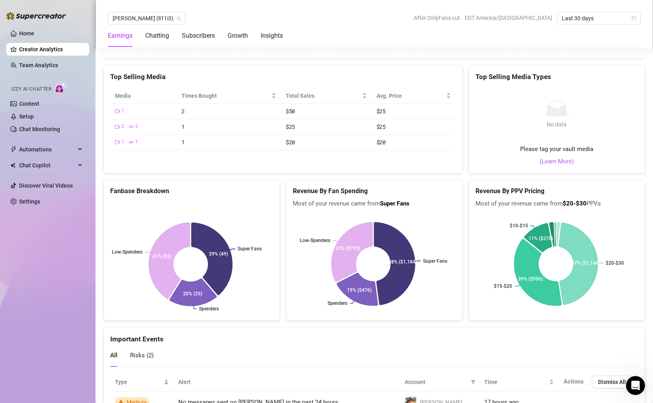
scroll to position [1554, 0]
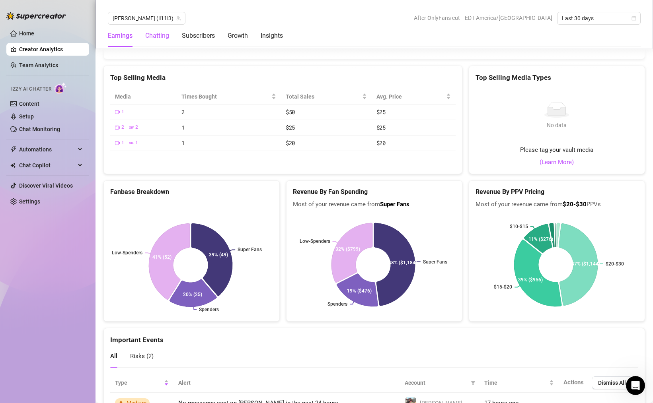
click at [156, 35] on div "Chatting" at bounding box center [157, 36] width 24 height 10
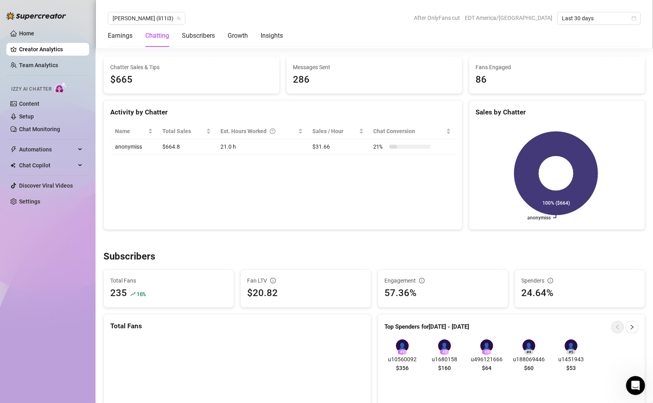
scroll to position [280, 0]
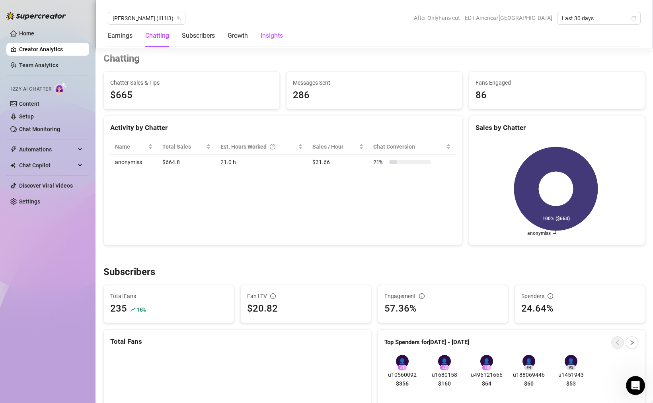
click at [280, 32] on div "Insights" at bounding box center [272, 36] width 22 height 10
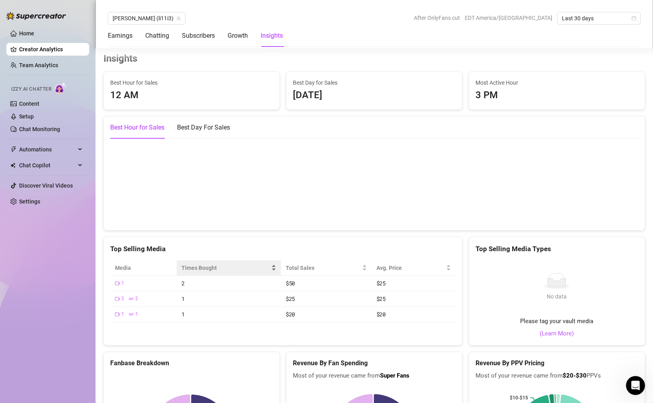
scroll to position [1617, 0]
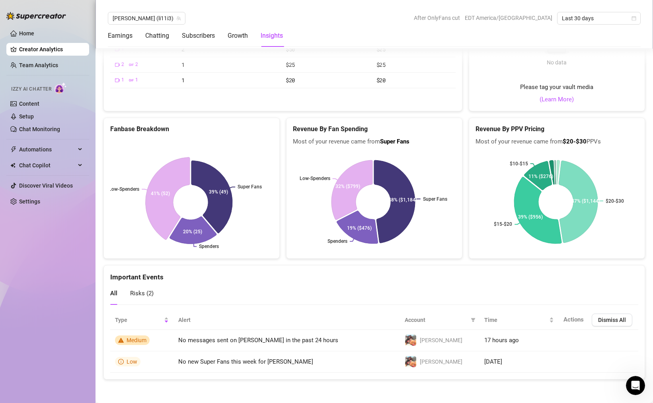
click at [163, 207] on icon at bounding box center [168, 198] width 44 height 82
click at [403, 206] on icon at bounding box center [396, 202] width 44 height 90
click at [350, 230] on icon at bounding box center [356, 229] width 44 height 36
click at [344, 208] on icon at bounding box center [351, 190] width 42 height 61
click at [401, 197] on icon at bounding box center [396, 201] width 44 height 89
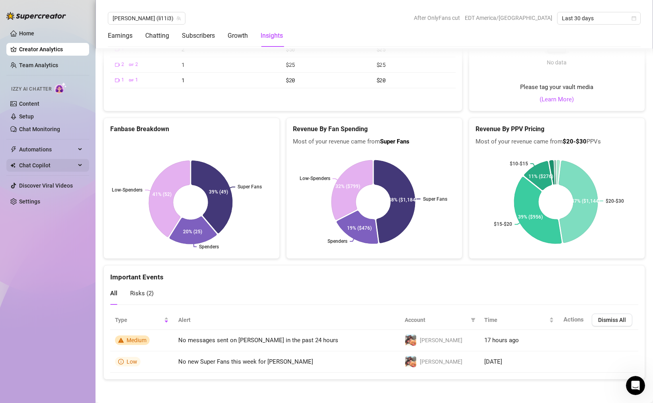
click at [54, 165] on span "Chat Copilot" at bounding box center [47, 165] width 56 height 13
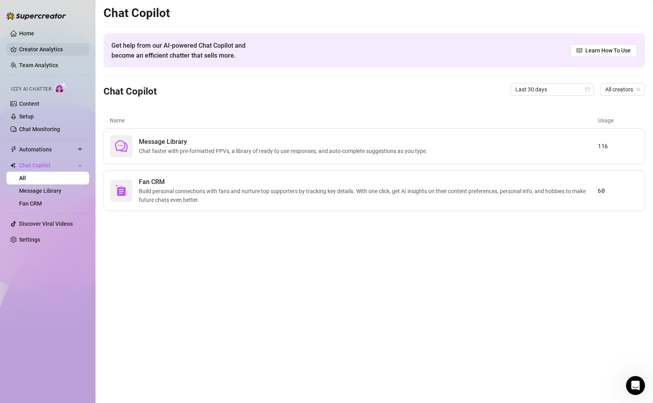
click at [50, 46] on link "Creator Analytics" at bounding box center [51, 49] width 64 height 13
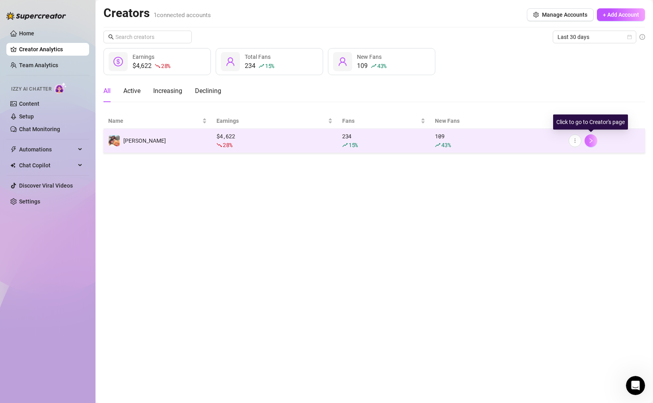
click at [590, 145] on button "button" at bounding box center [590, 140] width 13 height 13
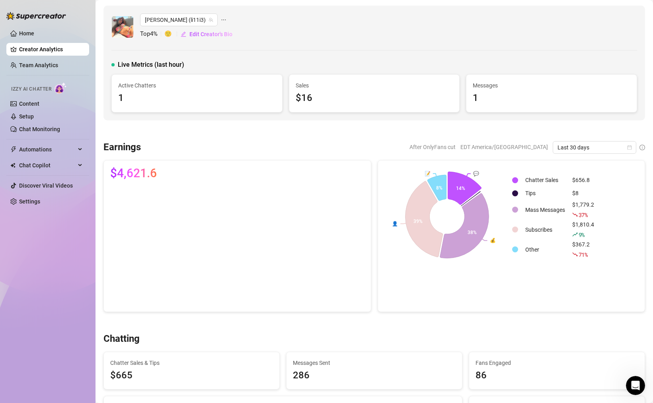
click at [459, 189] on icon at bounding box center [464, 188] width 33 height 33
click at [43, 68] on link "Team Analytics" at bounding box center [38, 65] width 39 height 6
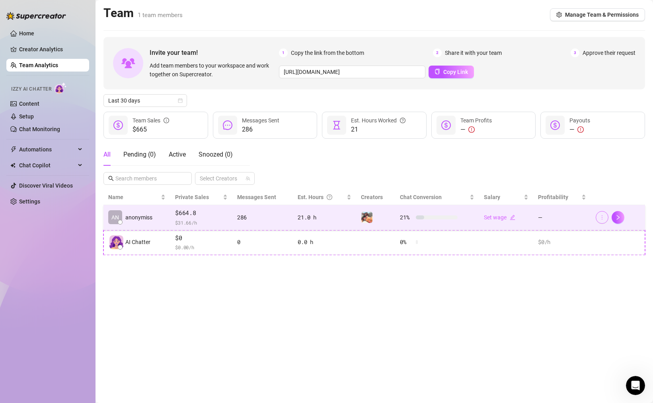
click at [602, 216] on icon "more" at bounding box center [602, 218] width 6 height 6
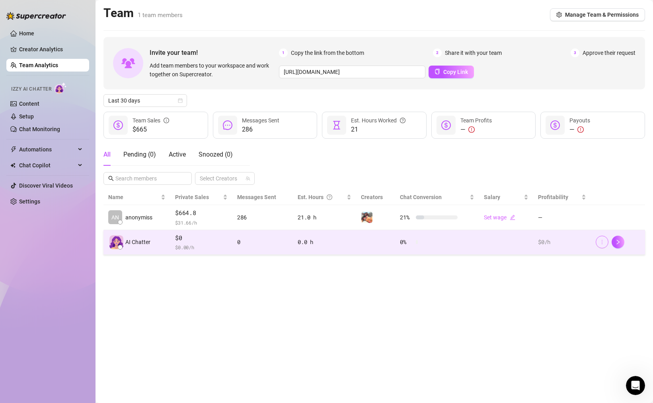
click at [600, 244] on icon "more" at bounding box center [602, 242] width 6 height 6
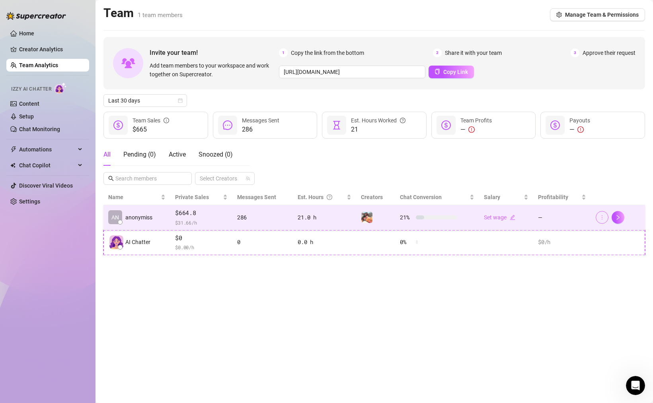
click at [601, 219] on icon "more" at bounding box center [602, 218] width 6 height 6
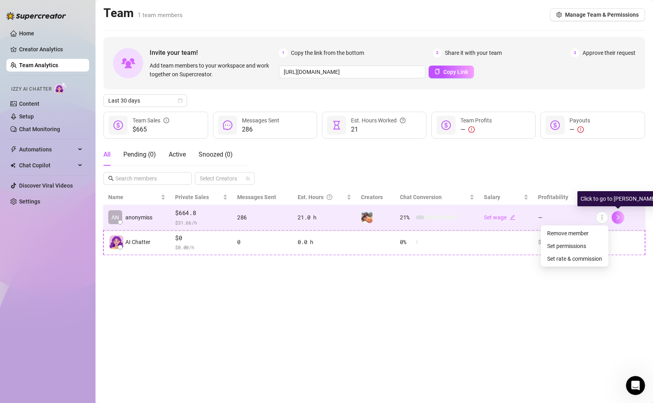
click at [620, 216] on icon "right" at bounding box center [618, 218] width 6 height 6
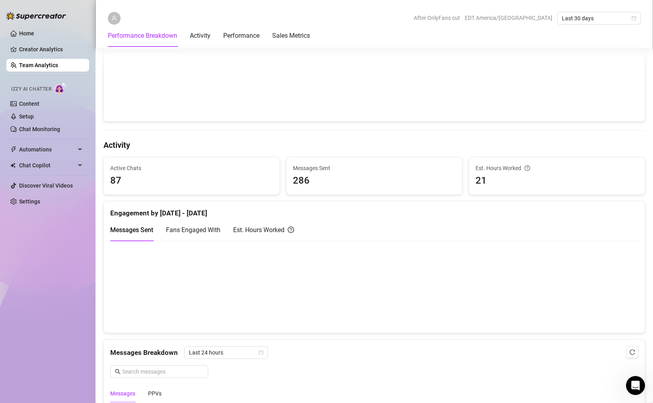
scroll to position [235, 0]
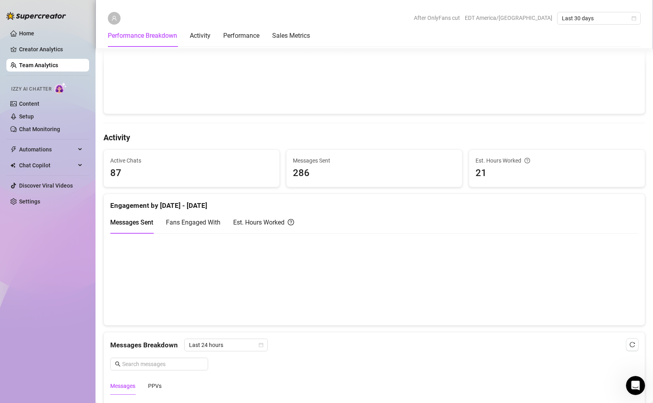
click at [201, 221] on span "Fans Engaged With" at bounding box center [193, 223] width 55 height 8
click at [555, 280] on canvas at bounding box center [371, 279] width 522 height 80
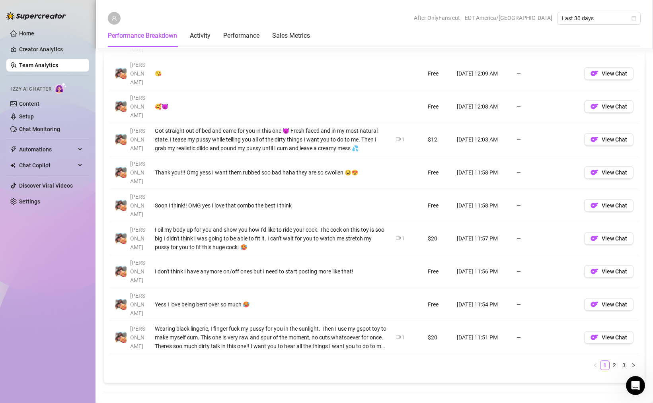
scroll to position [650, 0]
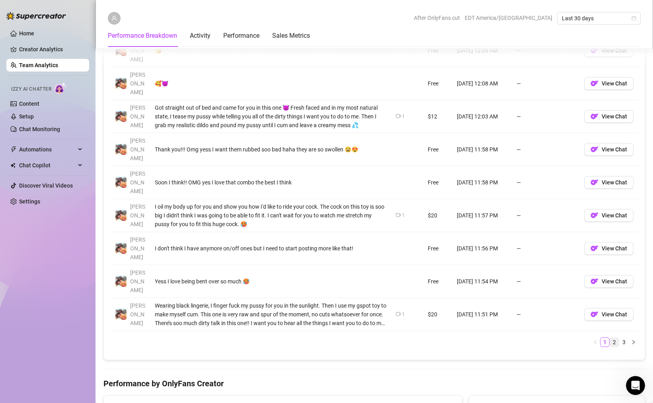
click at [610, 338] on link "2" at bounding box center [614, 342] width 9 height 9
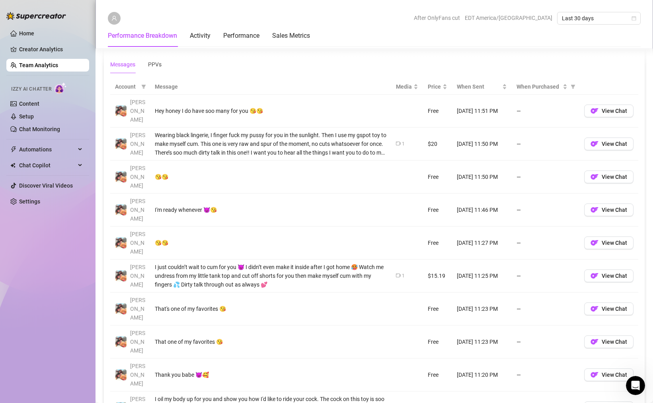
scroll to position [550, 0]
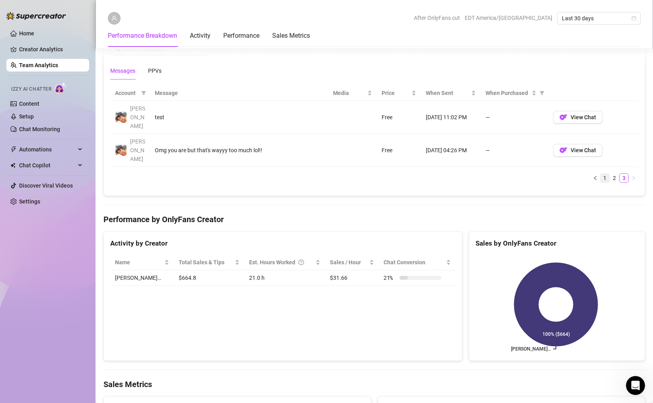
click at [600, 174] on link "1" at bounding box center [604, 178] width 9 height 9
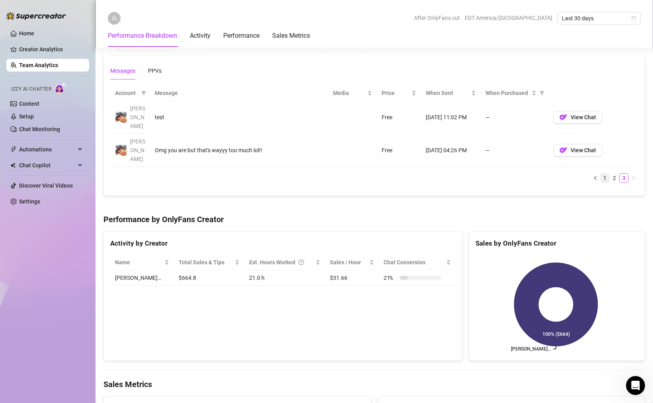
click at [600, 174] on link "1" at bounding box center [604, 178] width 9 height 9
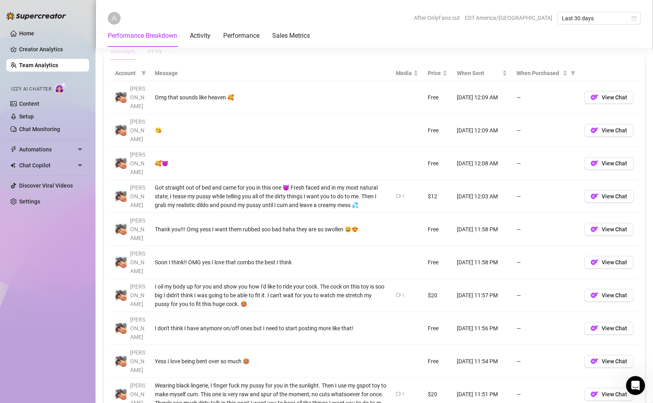
scroll to position [491, 0]
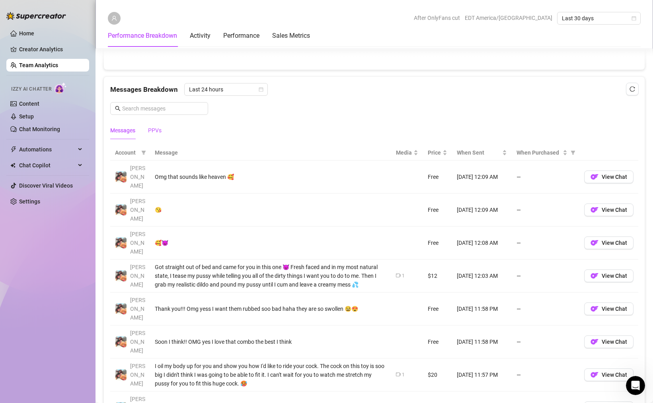
click at [157, 126] on div "PPVs" at bounding box center [155, 130] width 14 height 9
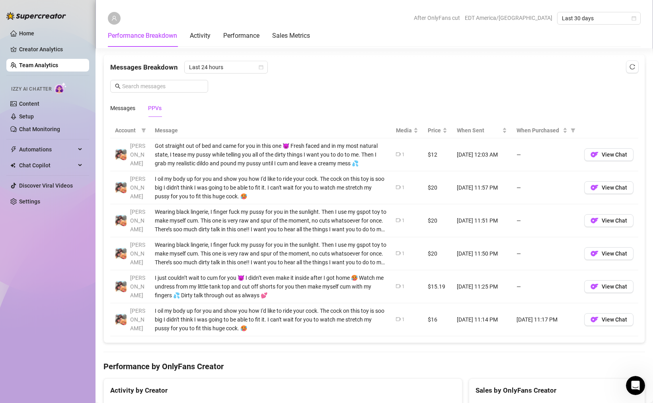
scroll to position [512, 0]
click at [232, 70] on span "Last 24 hours" at bounding box center [226, 68] width 74 height 12
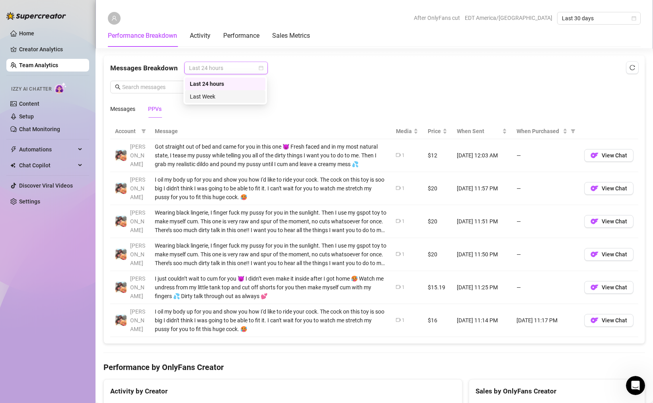
click at [229, 93] on div "Last Week" at bounding box center [225, 96] width 71 height 9
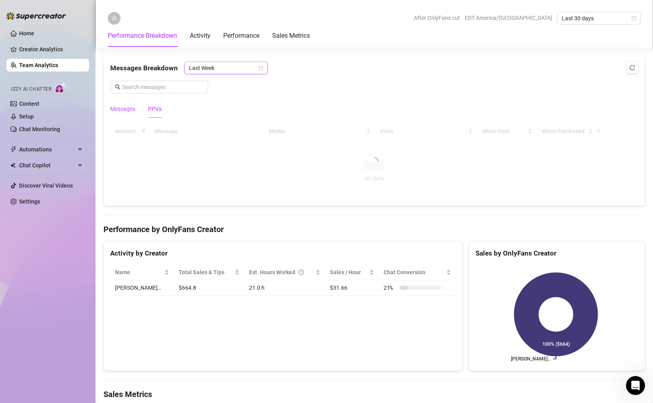
click at [117, 109] on div "Messages" at bounding box center [122, 109] width 25 height 9
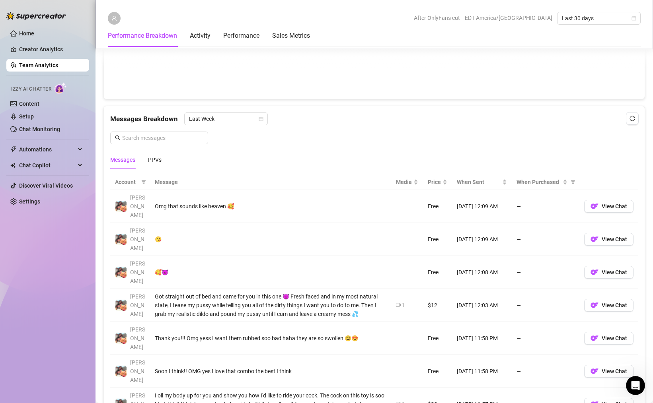
scroll to position [482, 0]
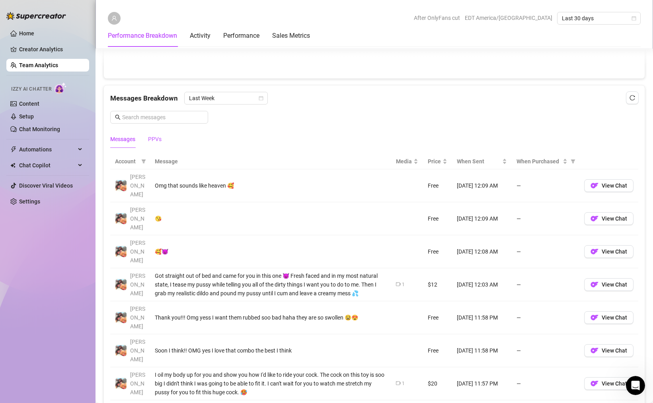
click at [156, 140] on div "PPVs" at bounding box center [155, 139] width 14 height 9
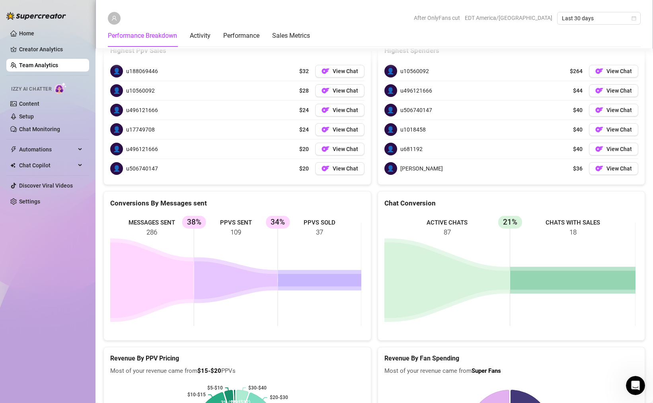
scroll to position [1126, 0]
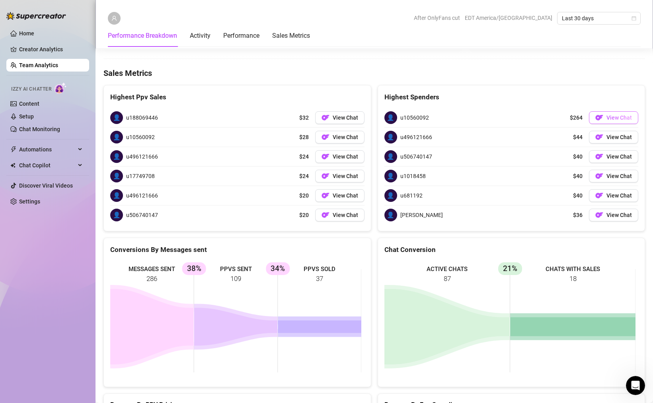
click at [606, 119] on span "View Chat" at bounding box center [618, 118] width 25 height 6
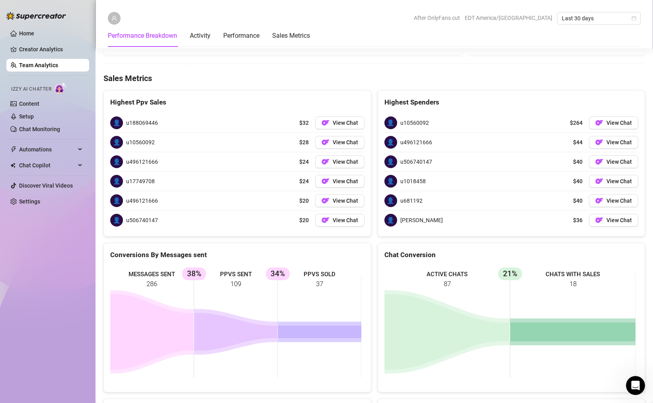
scroll to position [1120, 0]
click at [334, 121] on span "View Chat" at bounding box center [345, 123] width 25 height 6
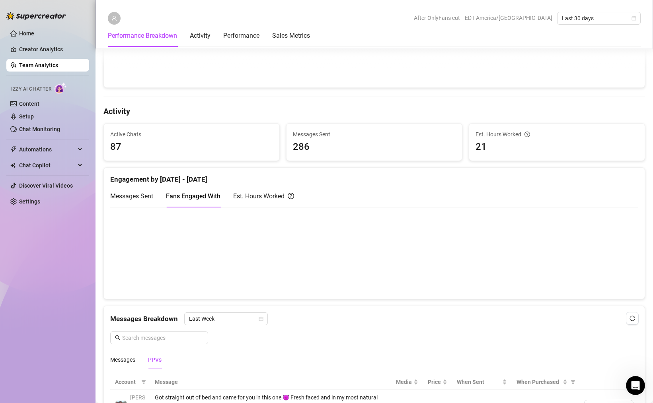
scroll to position [0, 0]
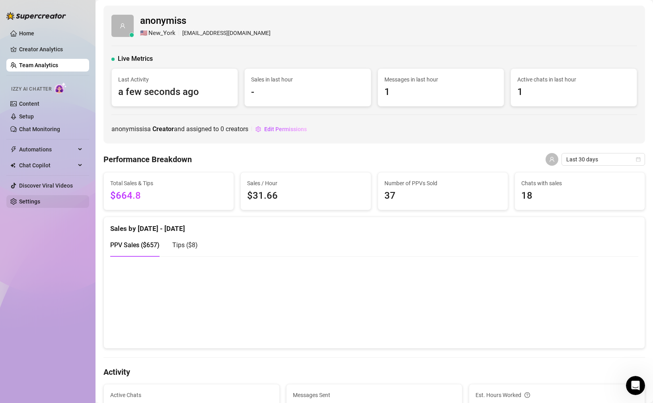
click at [40, 203] on link "Settings" at bounding box center [29, 202] width 21 height 6
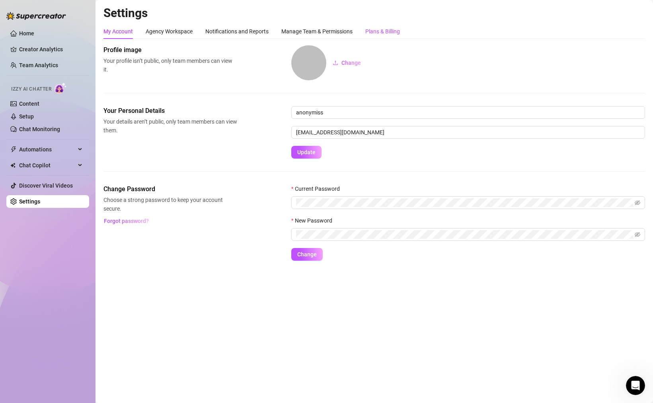
click at [386, 27] on div "Plans & Billing" at bounding box center [382, 31] width 35 height 9
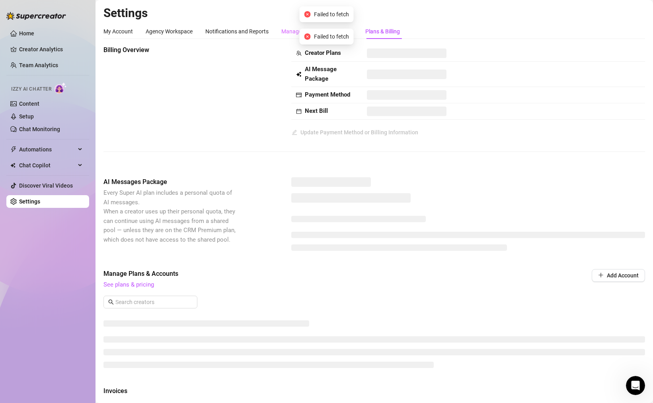
click at [311, 30] on div "Failed to fetch" at bounding box center [327, 37] width 54 height 16
click at [290, 31] on div "Manage Team & Permissions" at bounding box center [316, 31] width 71 height 9
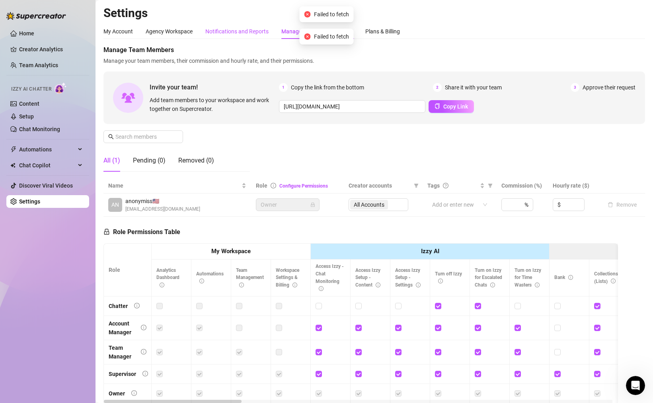
click at [240, 35] on div "Notifications and Reports" at bounding box center [236, 31] width 63 height 9
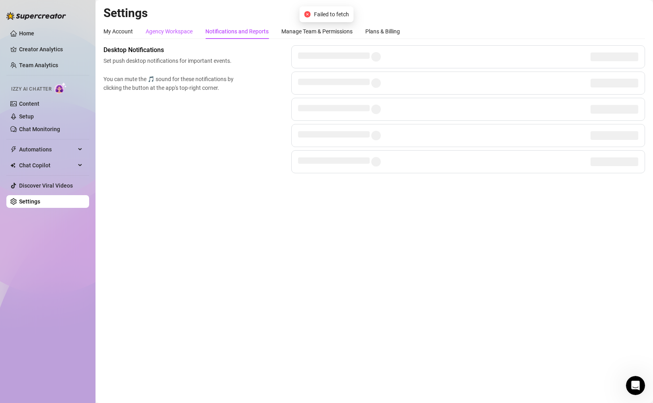
click at [179, 33] on div "Agency Workspace" at bounding box center [169, 31] width 47 height 9
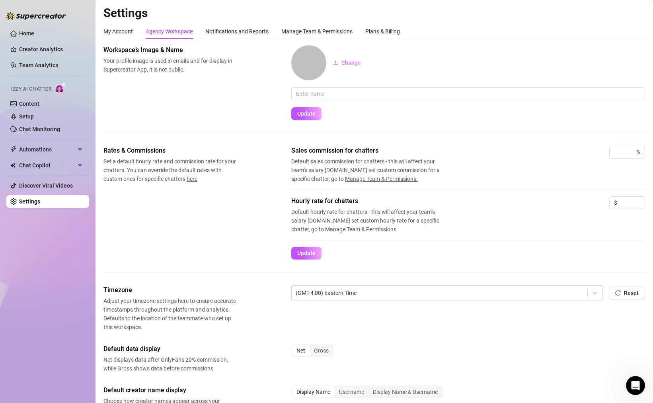
click at [475, 60] on div "Change" at bounding box center [468, 62] width 354 height 35
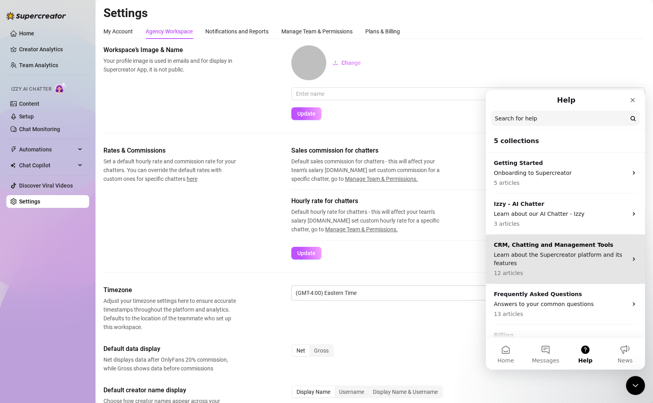
click at [563, 245] on p "CRM, Chatting and Management Tools" at bounding box center [561, 245] width 134 height 8
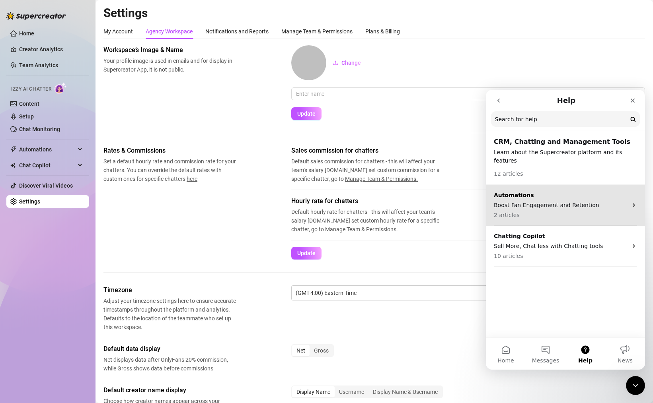
click at [565, 211] on p "2 articles" at bounding box center [561, 215] width 134 height 8
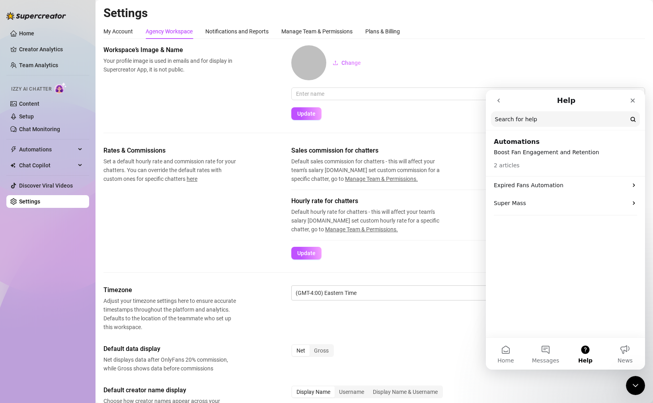
click at [565, 207] on p "Super Mass" at bounding box center [561, 203] width 134 height 8
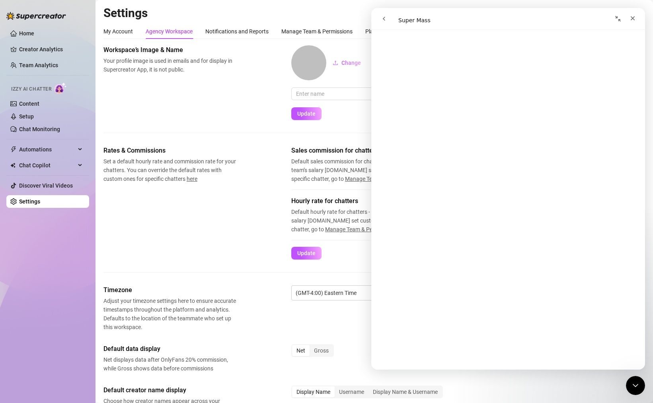
scroll to position [2477, 0]
click at [146, 203] on div "Rates & Commissions Set a default hourly rate and commission rate for your chat…" at bounding box center [373, 203] width 541 height 114
click at [637, 16] on div "Close" at bounding box center [632, 18] width 14 height 14
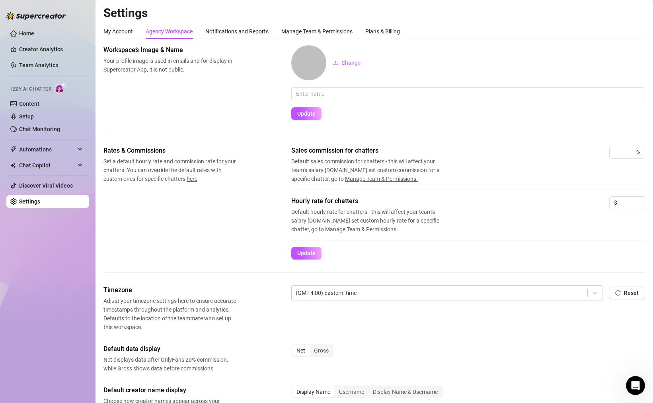
click at [488, 185] on div "Sales commission for chatters Default sales commission for chatters - this will…" at bounding box center [468, 171] width 354 height 51
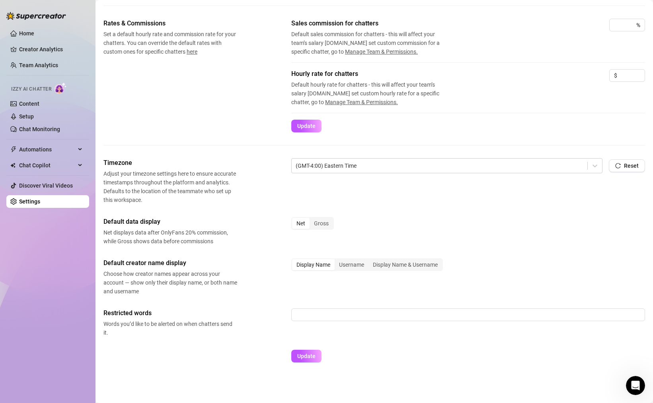
click at [495, 239] on div "Default data display Net displays data after OnlyFans 20% commission, while Gro…" at bounding box center [373, 231] width 541 height 29
click at [306, 320] on input "text" at bounding box center [468, 315] width 354 height 13
click at [250, 355] on div "Update" at bounding box center [373, 360] width 541 height 20
click at [53, 129] on link "Chat Monitoring" at bounding box center [39, 129] width 41 height 6
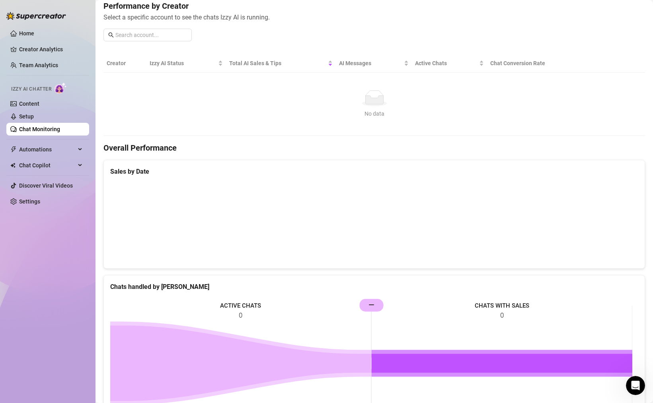
scroll to position [127, 0]
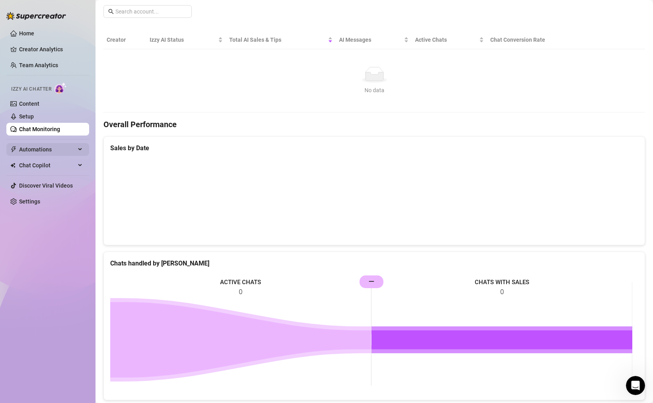
click at [60, 150] on span "Automations" at bounding box center [47, 149] width 56 height 13
